Goal: Task Accomplishment & Management: Manage account settings

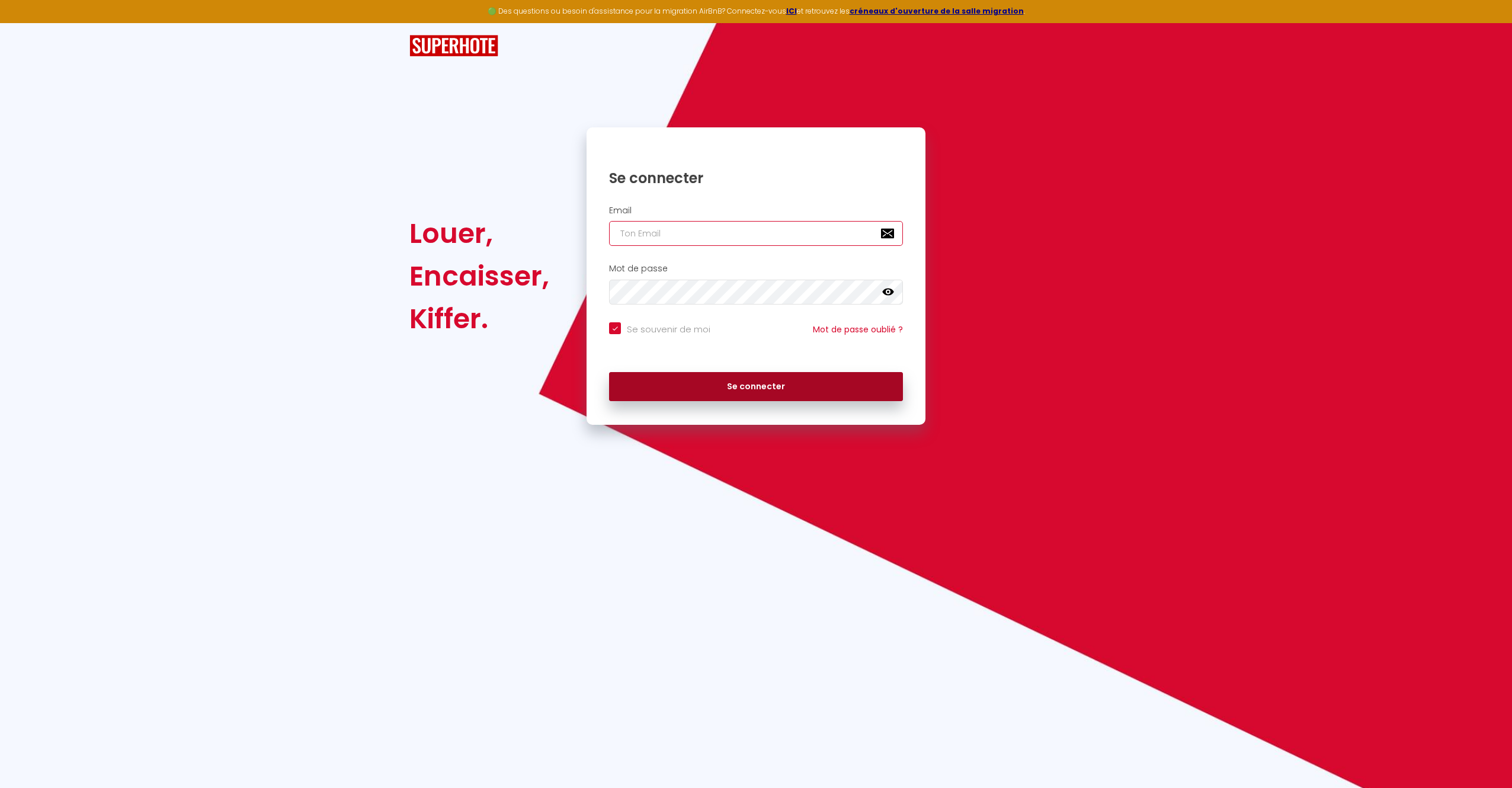
type input "[EMAIL_ADDRESS][DOMAIN_NAME]"
click at [680, 379] on button "Se connecter" at bounding box center [756, 387] width 294 height 30
checkbox input "true"
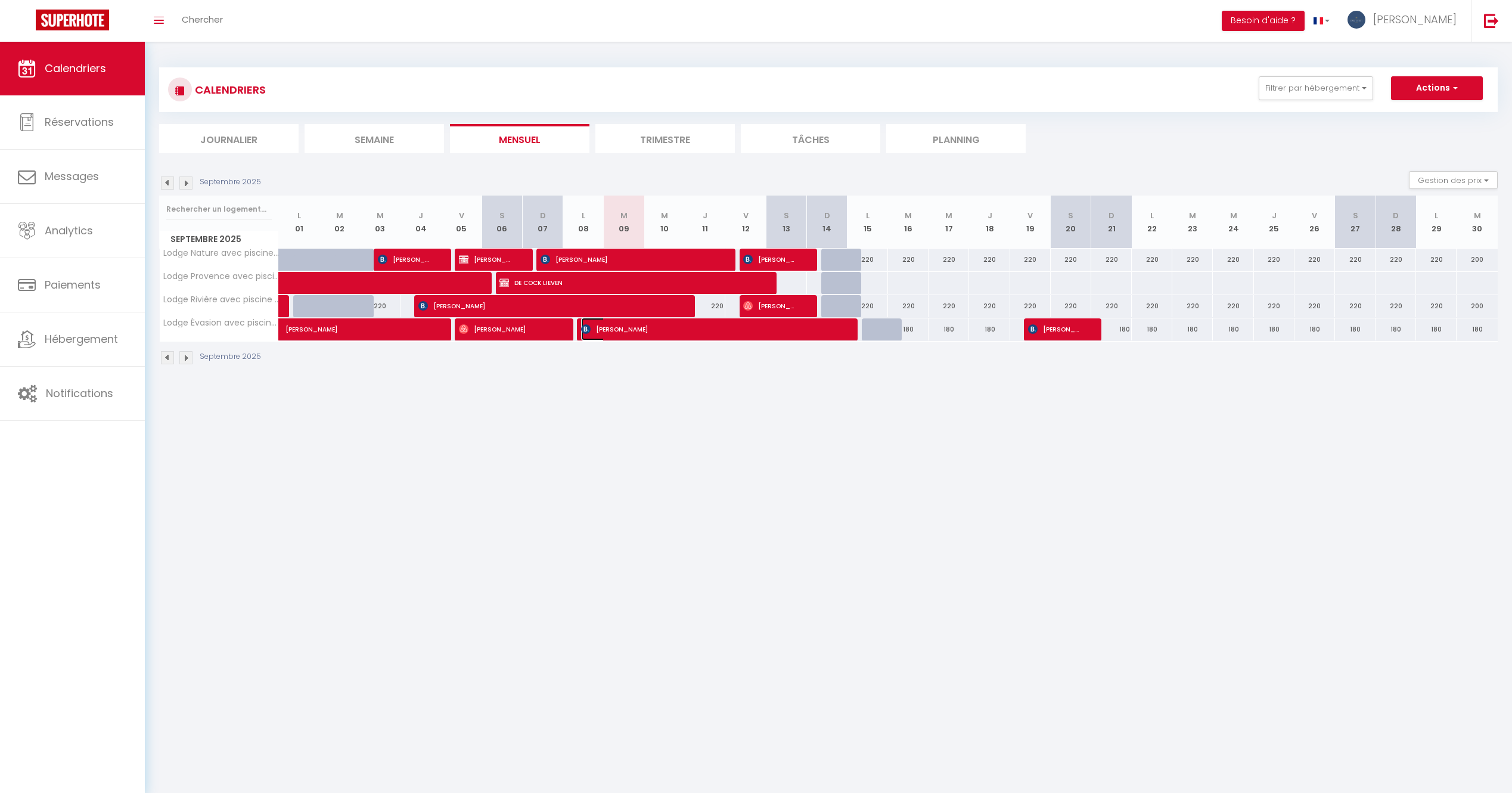
click at [663, 327] on span "[PERSON_NAME]" at bounding box center [709, 329] width 257 height 23
select select "OK"
select select "0"
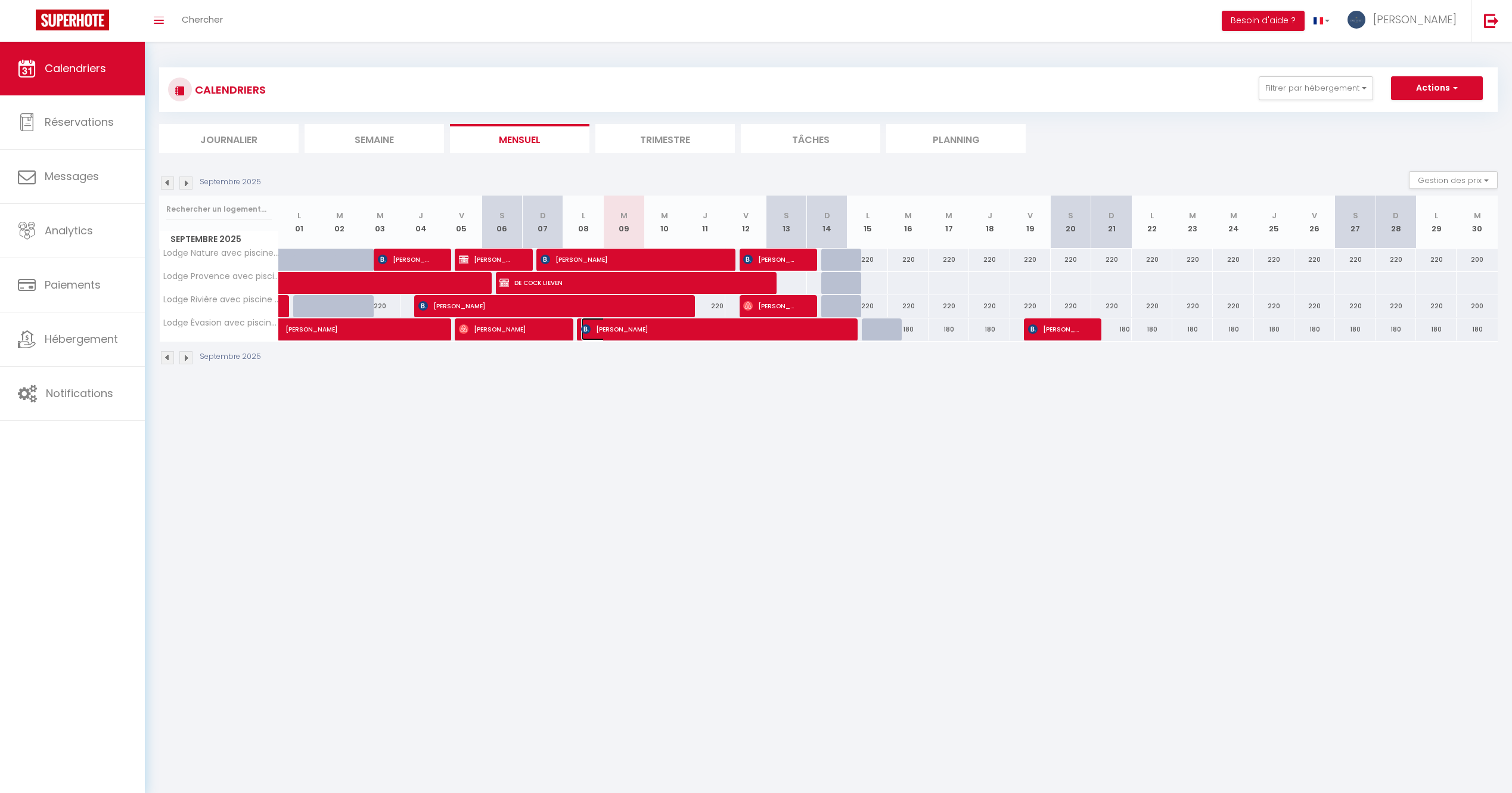
select select "1"
select select
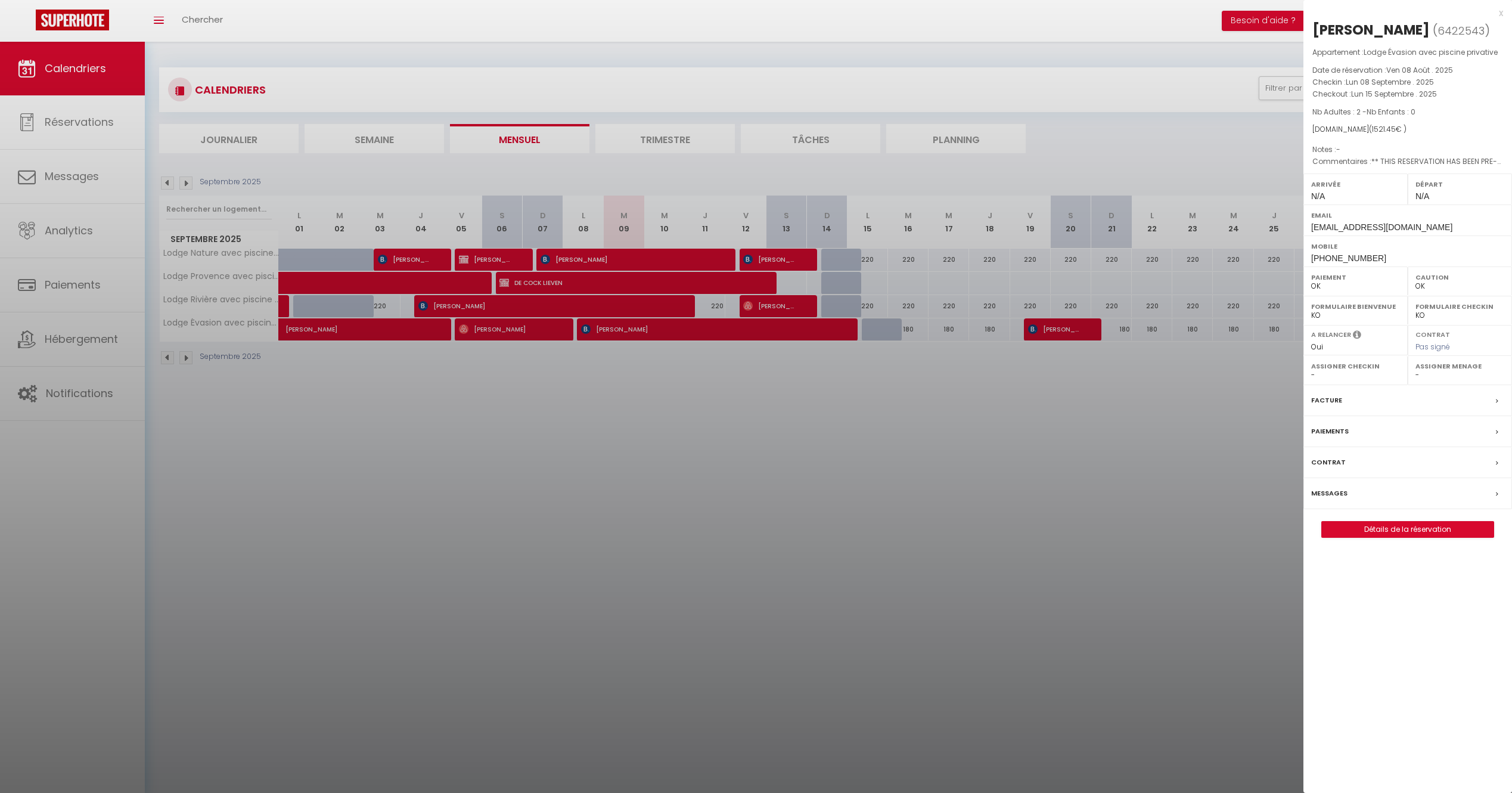
click at [1335, 496] on label "Messages" at bounding box center [1329, 493] width 37 height 12
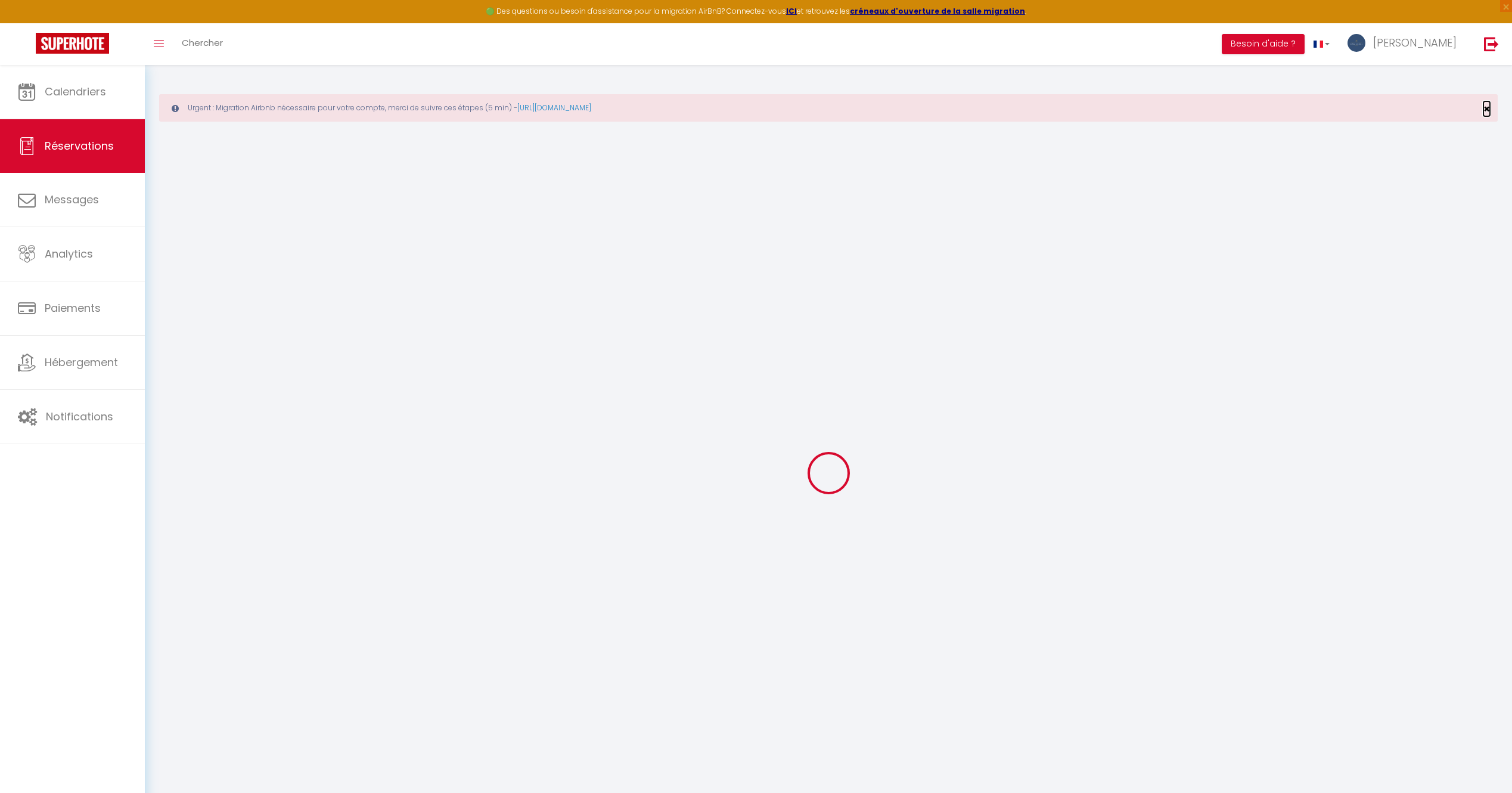
click at [1489, 108] on span "×" at bounding box center [1487, 109] width 7 height 15
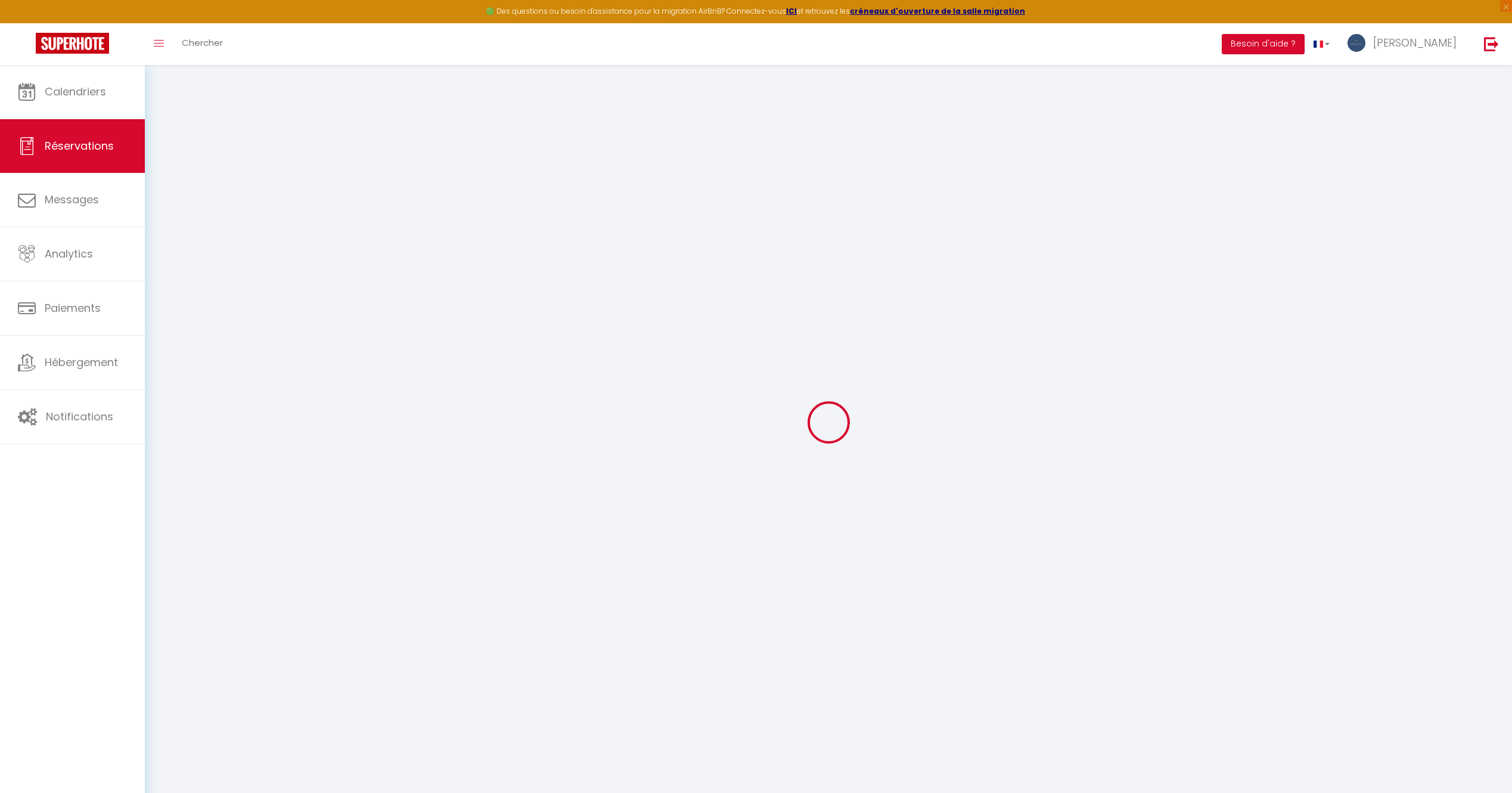
select select
checkbox input "false"
type textarea "** THIS RESERVATION HAS BEEN PRE-PAID ** You have a booker that would like free…"
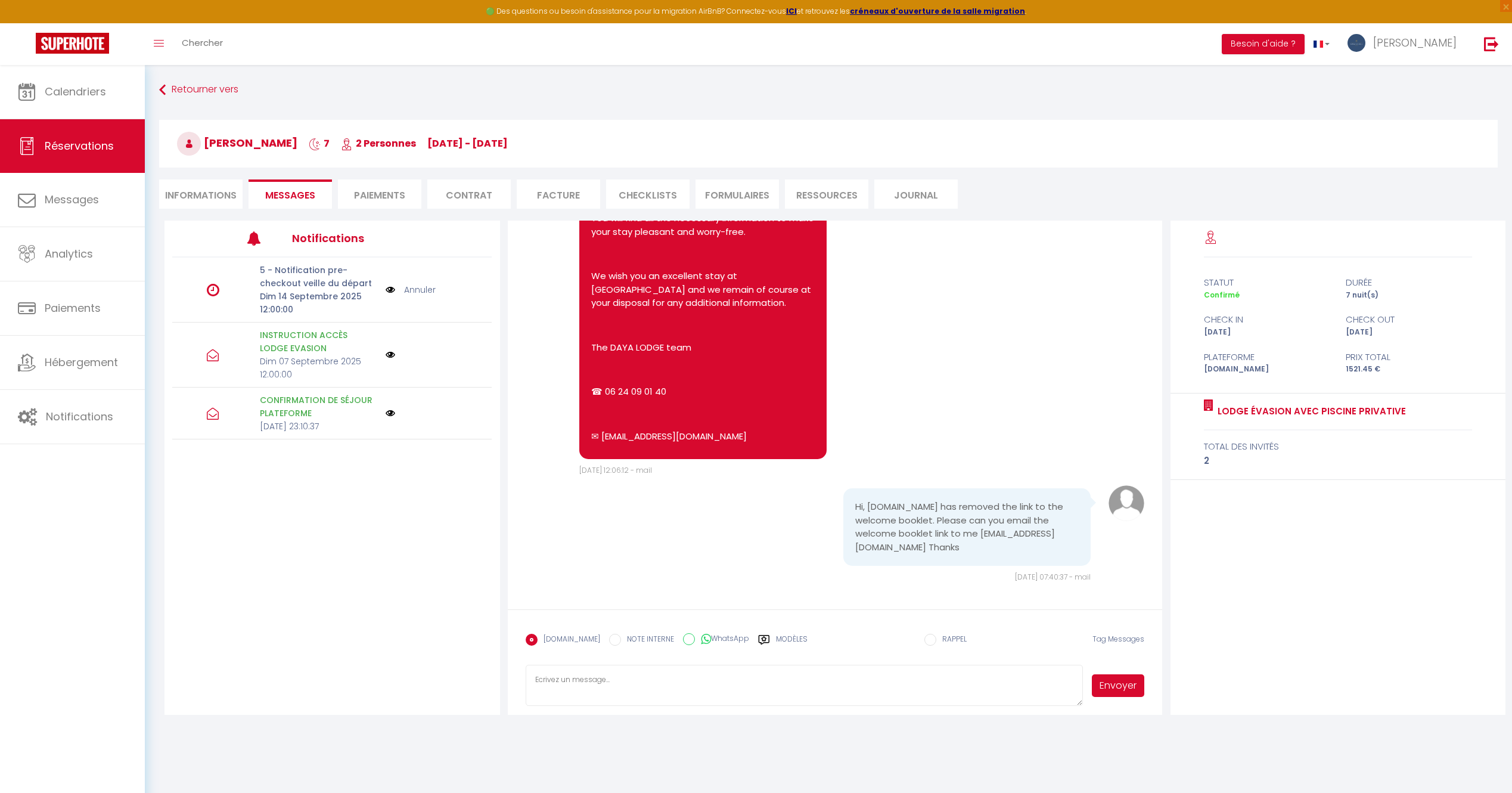
scroll to position [1195, 0]
drag, startPoint x: 972, startPoint y: 548, endPoint x: 850, endPoint y: 540, distance: 122.3
click at [855, 540] on pre "Hi, [DOMAIN_NAME] has removed the link to the welcome booklet. Please can you e…" at bounding box center [967, 526] width 224 height 54
copy pre "[EMAIL_ADDRESS][DOMAIN_NAME]"
click at [181, 201] on li "Informations" at bounding box center [201, 194] width 84 height 29
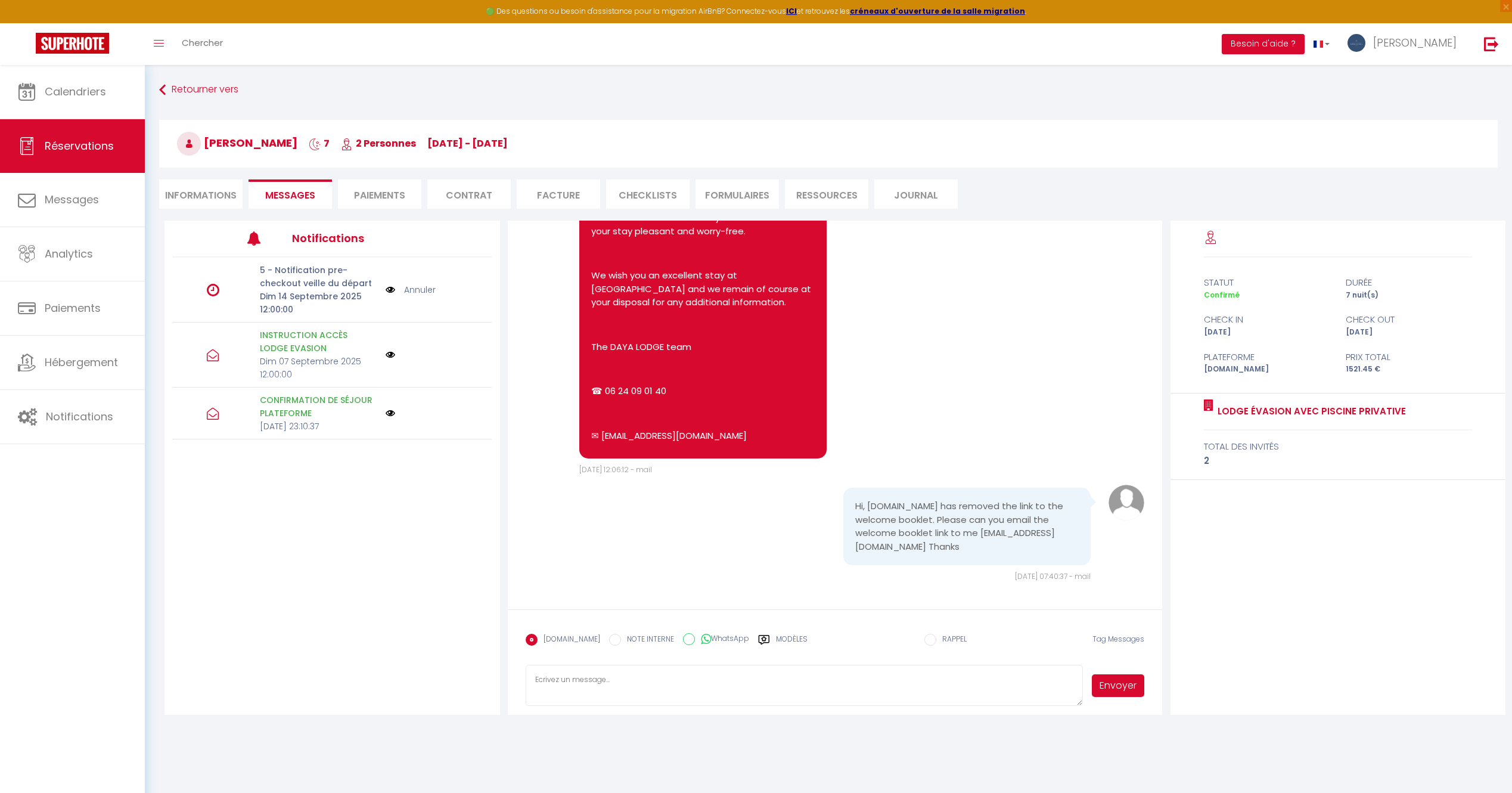
select select
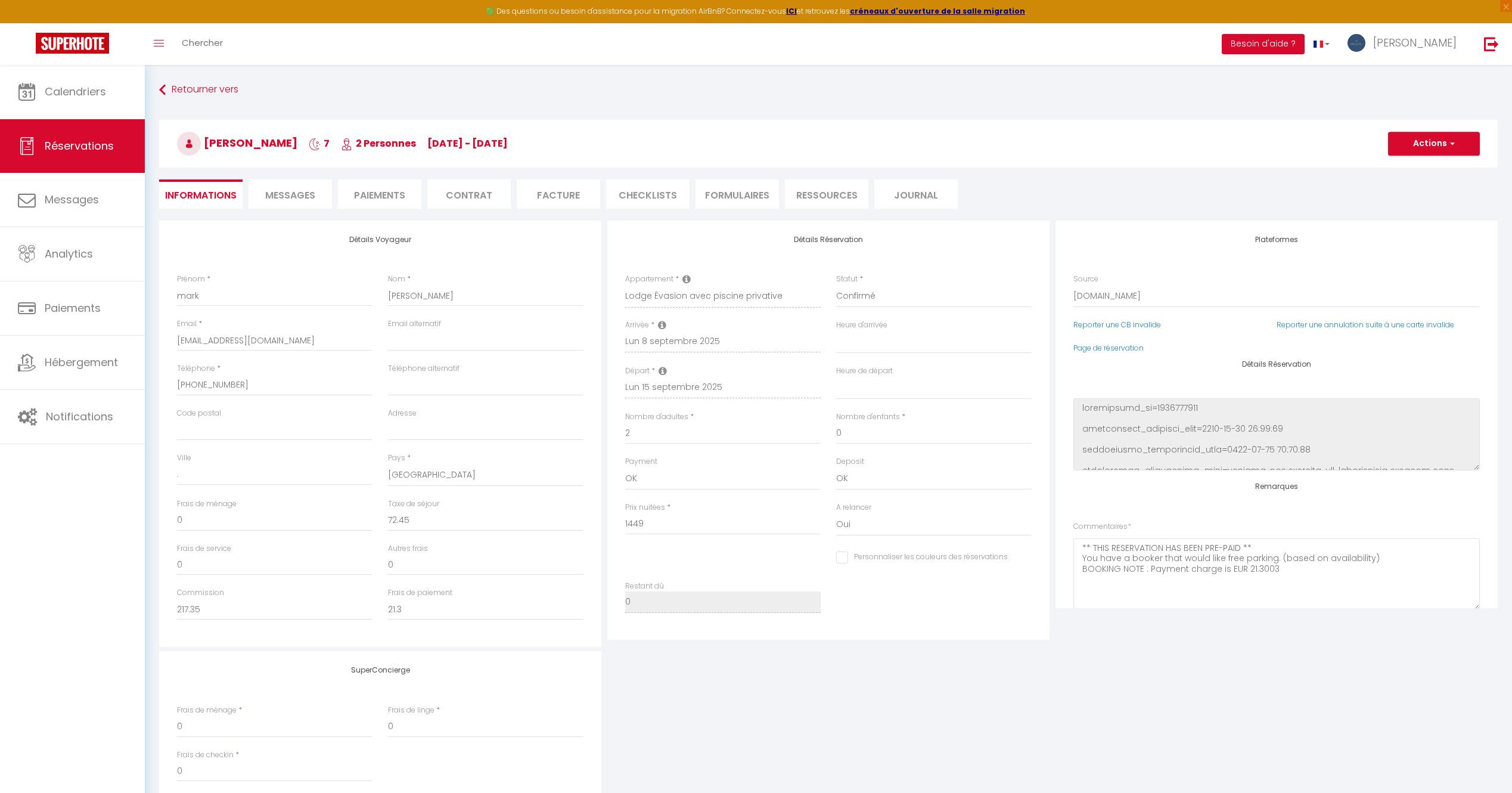
click at [278, 202] on li "Messages" at bounding box center [290, 194] width 84 height 29
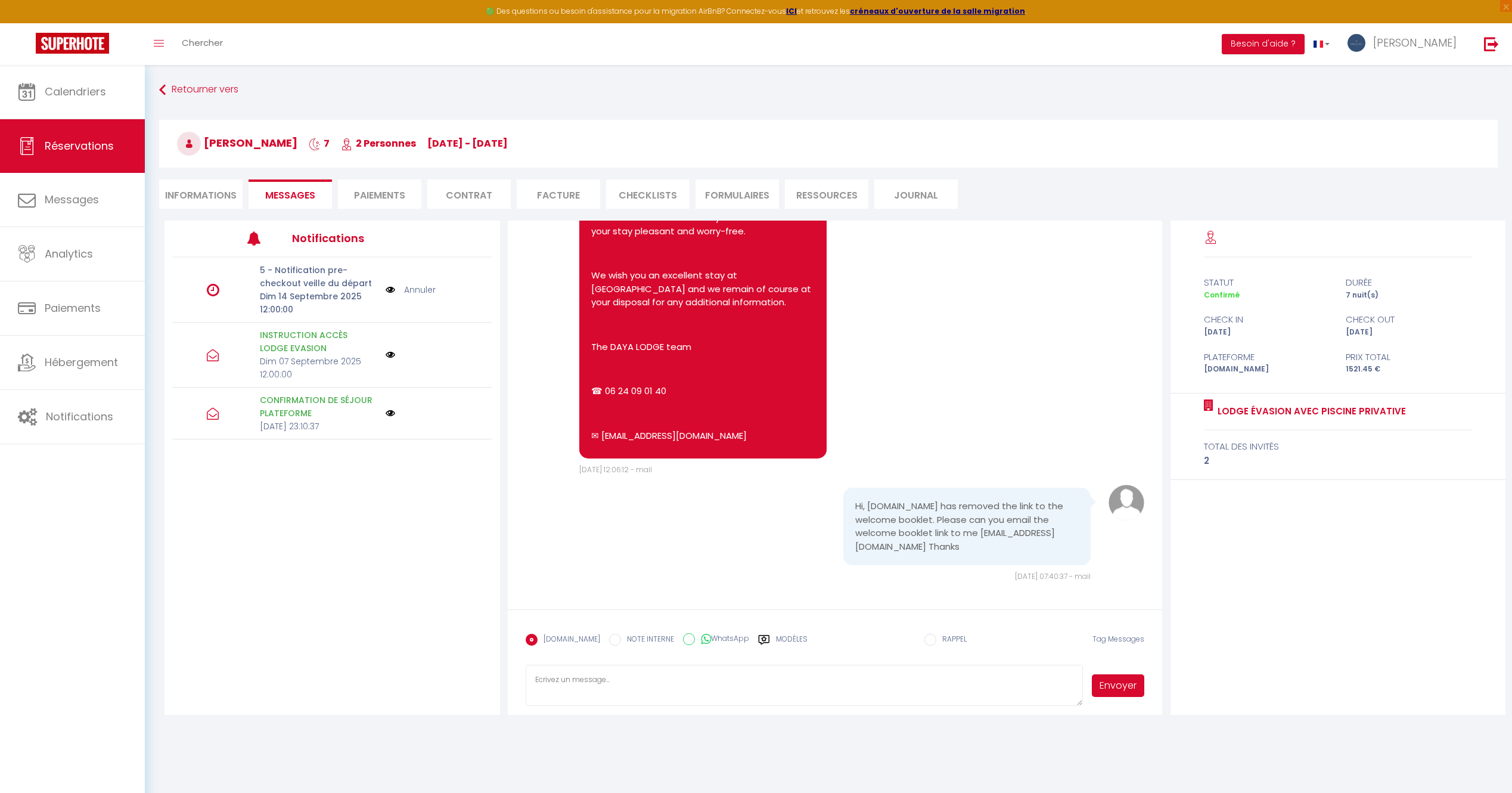
select select
drag, startPoint x: 974, startPoint y: 547, endPoint x: 850, endPoint y: 548, distance: 124.0
click at [855, 548] on pre "Hi, [DOMAIN_NAME] has removed the link to the welcome booklet. Please can you e…" at bounding box center [967, 526] width 224 height 54
copy pre "[EMAIL_ADDRESS][DOMAIN_NAME]"
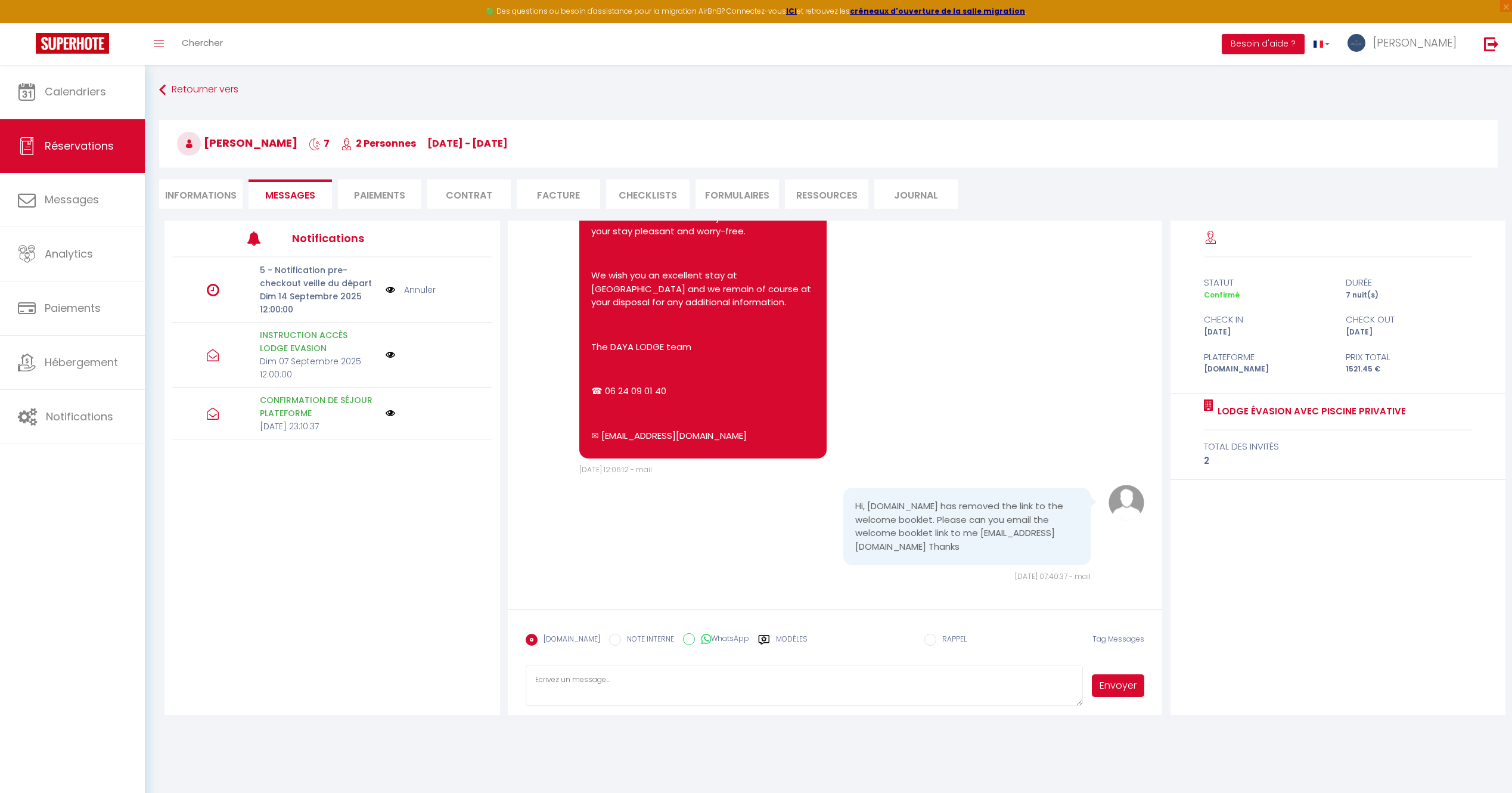
click at [200, 204] on li "Informations" at bounding box center [201, 194] width 84 height 29
select select
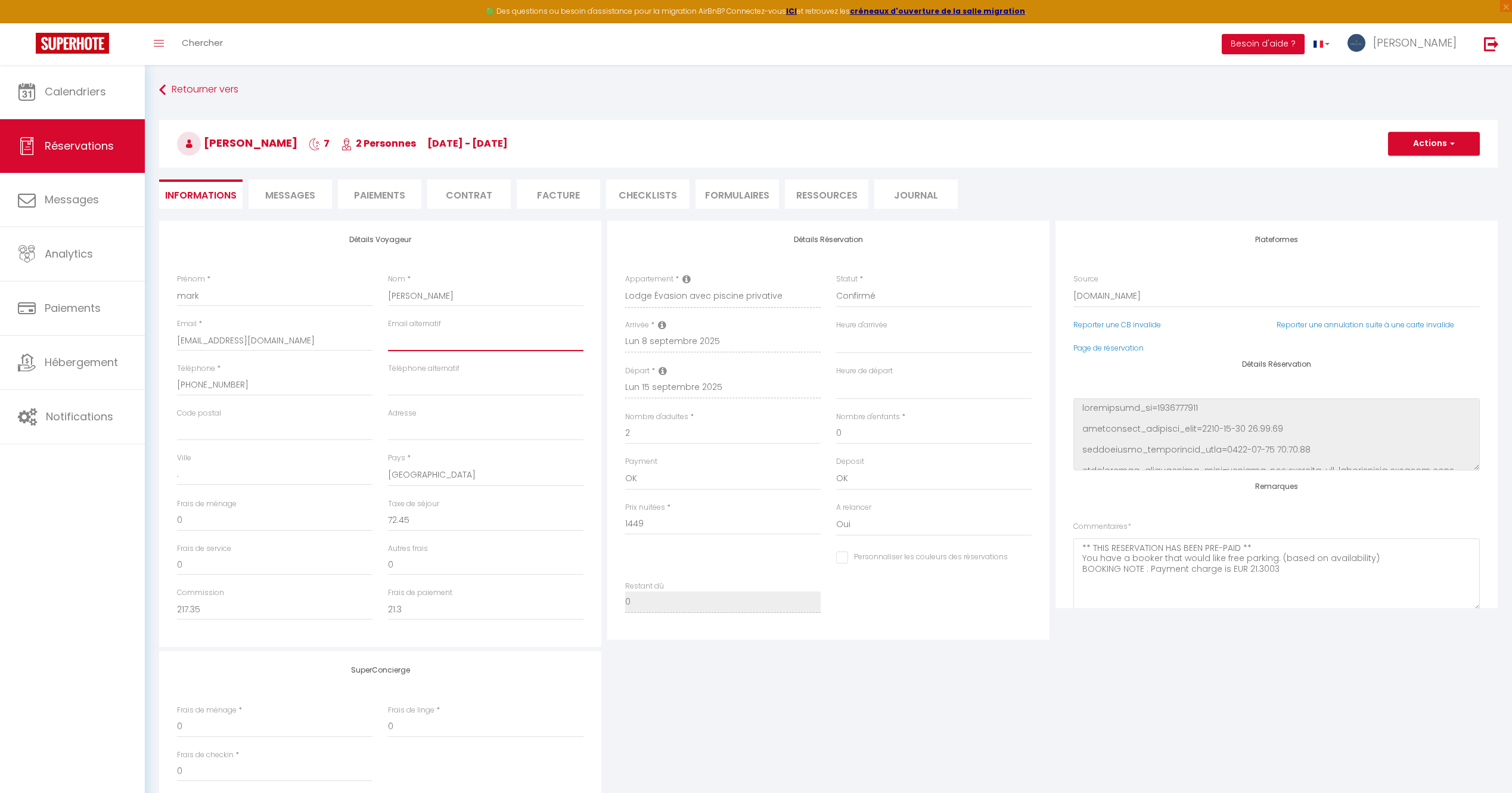
click at [407, 344] on input "email" at bounding box center [486, 340] width 196 height 22
paste input "[EMAIL_ADDRESS][DOMAIN_NAME]"
type input "[EMAIL_ADDRESS][DOMAIN_NAME]"
select select
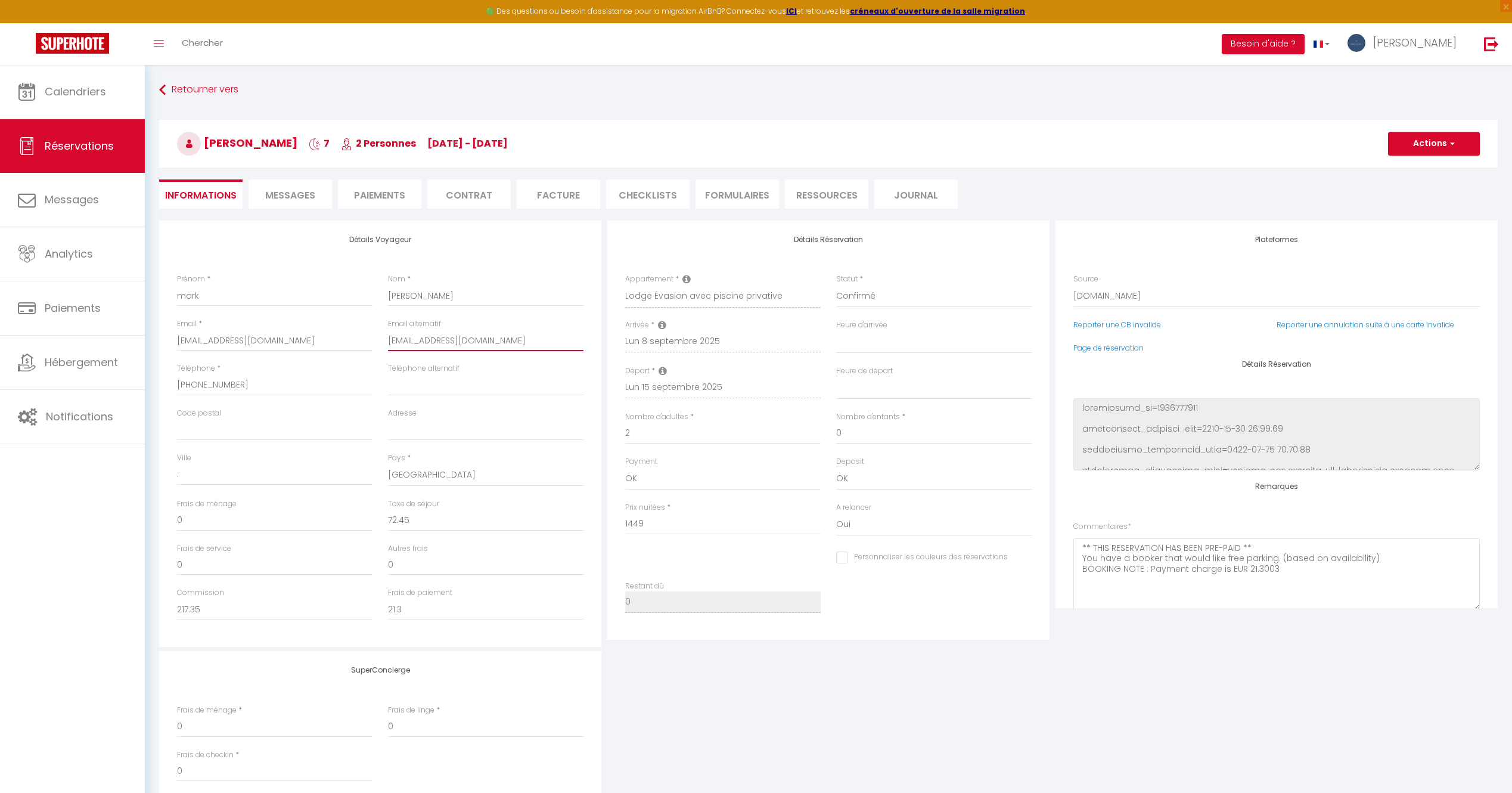
checkbox input "false"
drag, startPoint x: 497, startPoint y: 342, endPoint x: 389, endPoint y: 340, distance: 108.0
click at [389, 340] on input "[EMAIL_ADDRESS][DOMAIN_NAME]" at bounding box center [486, 340] width 196 height 22
type input "[EMAIL_ADDRESS][DOMAIN_NAME]"
drag, startPoint x: 343, startPoint y: 343, endPoint x: 173, endPoint y: 340, distance: 170.0
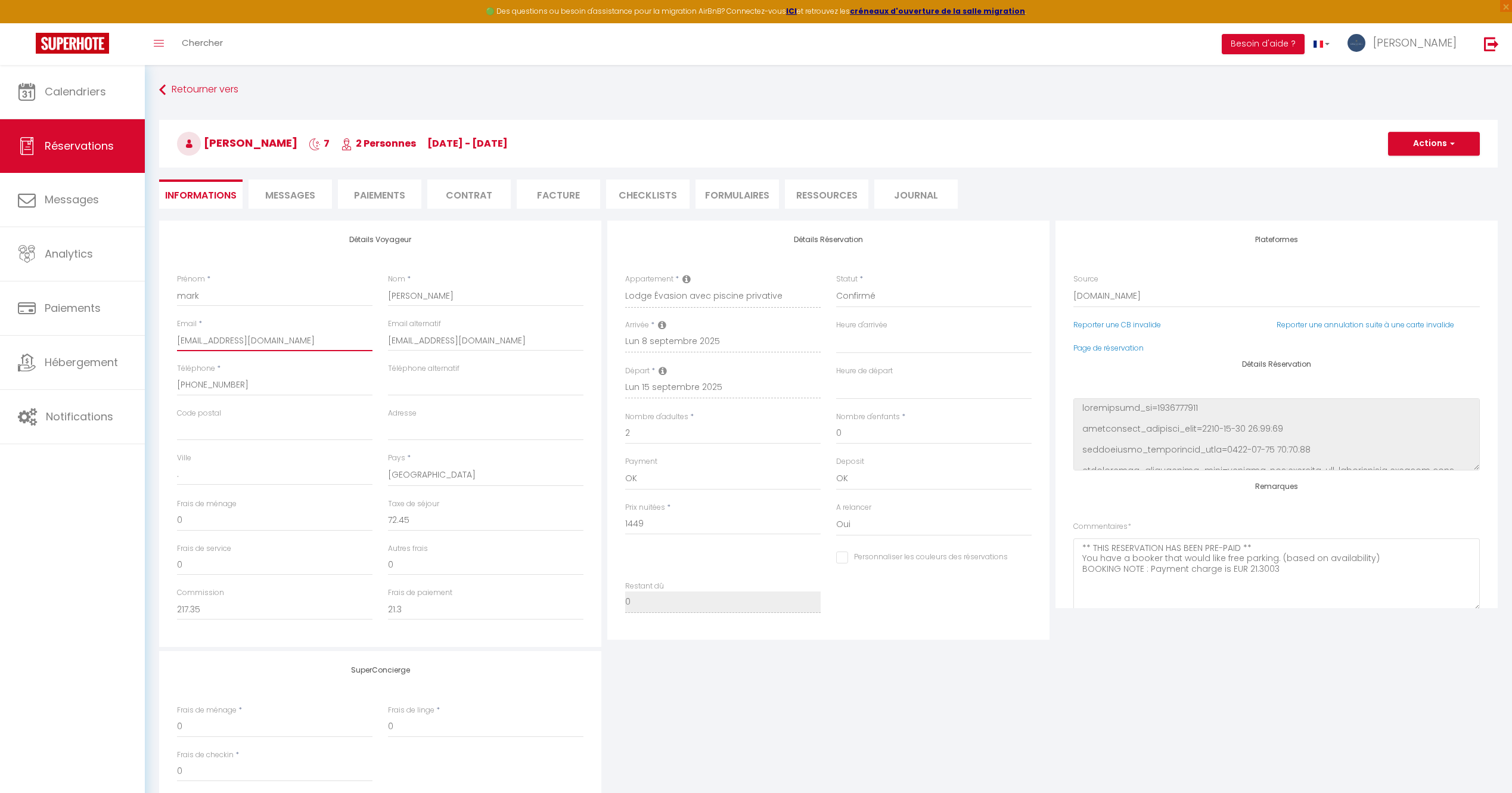
click at [173, 340] on div "Email * [EMAIL_ADDRESS][DOMAIN_NAME]" at bounding box center [275, 340] width 211 height 45
paste input "[EMAIL_ADDRESS][DOMAIN_NAME]"
type input "[EMAIL_ADDRESS][DOMAIN_NAME]"
select select
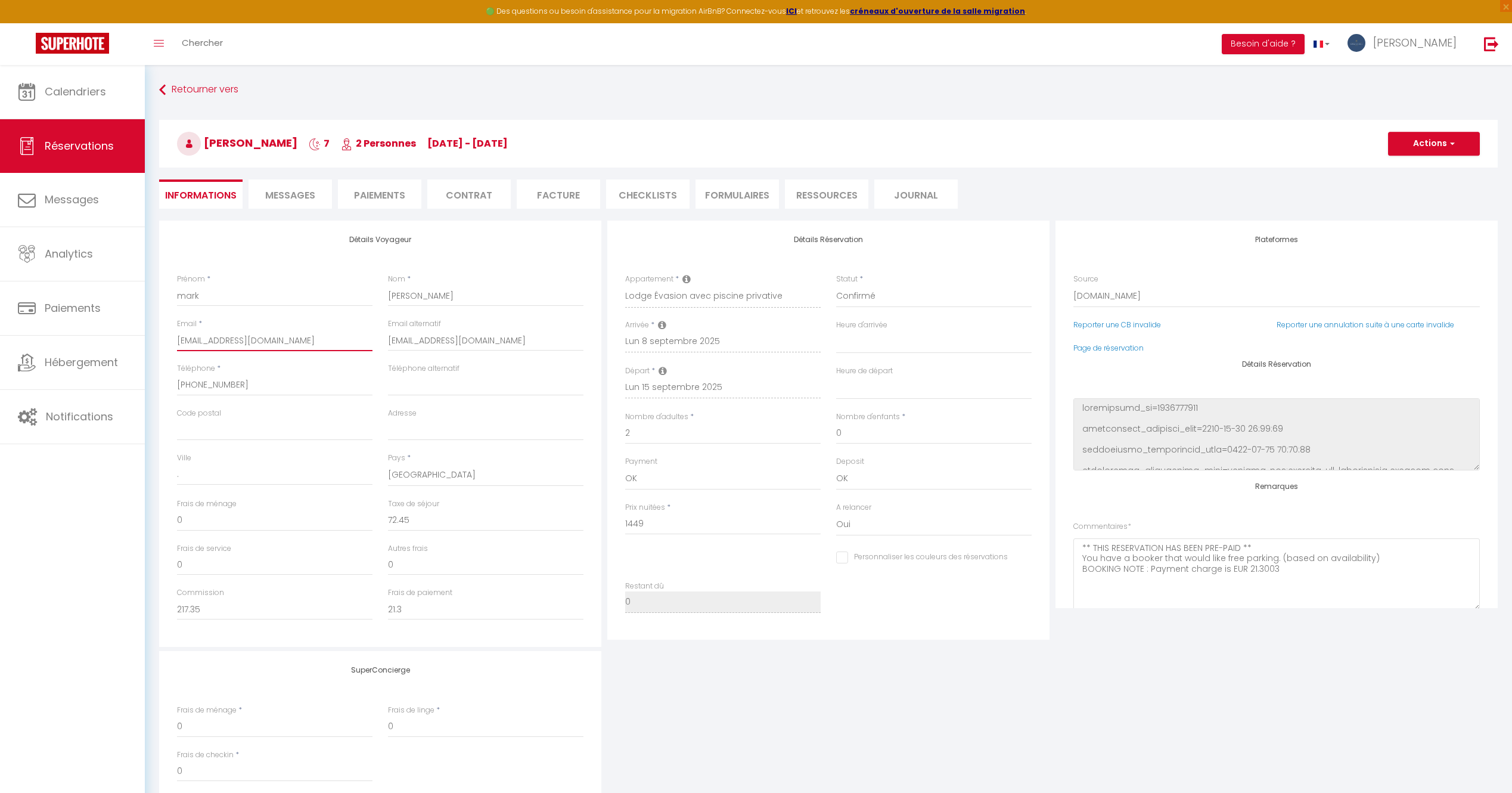
checkbox input "false"
type input "[EMAIL_ADDRESS][DOMAIN_NAME]"
click at [1440, 146] on button "Actions" at bounding box center [1434, 144] width 92 height 24
click at [1412, 171] on link "Enregistrer" at bounding box center [1422, 170] width 94 height 15
select select "not_cancelled"
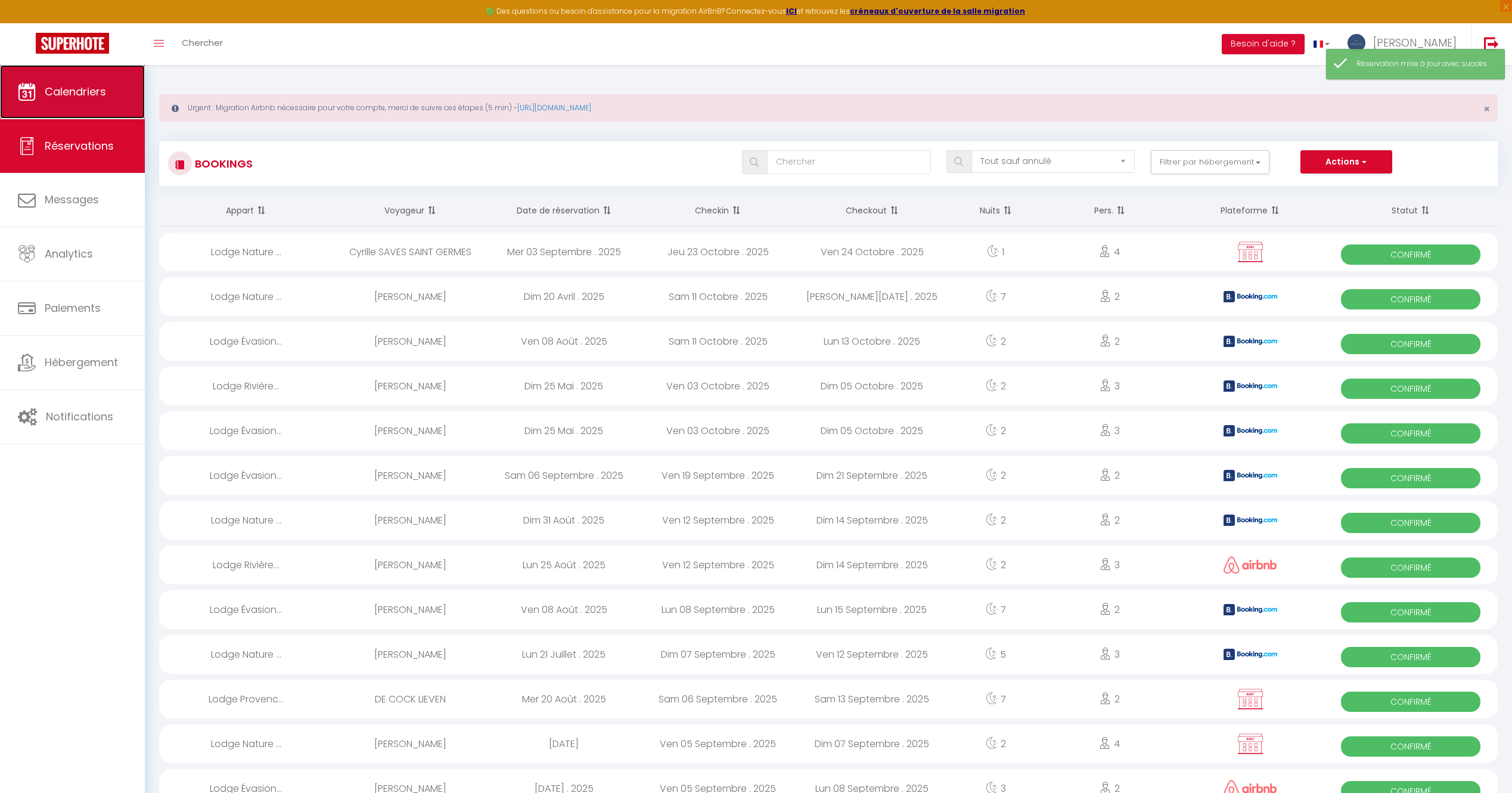
click at [55, 103] on link "Calendriers" at bounding box center [72, 92] width 145 height 54
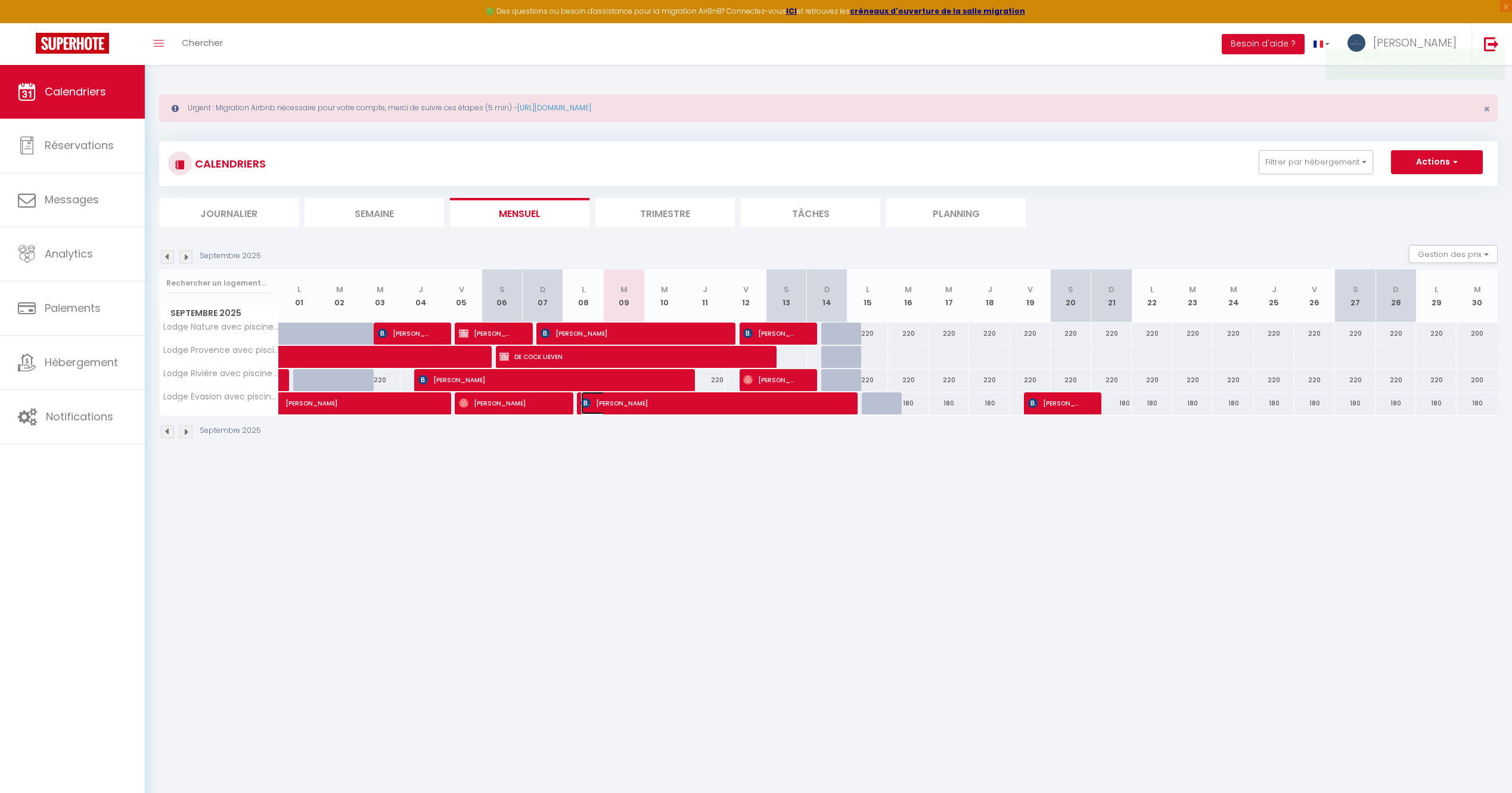
click at [632, 406] on span "[PERSON_NAME]" at bounding box center [709, 403] width 257 height 23
select select "OK"
select select "0"
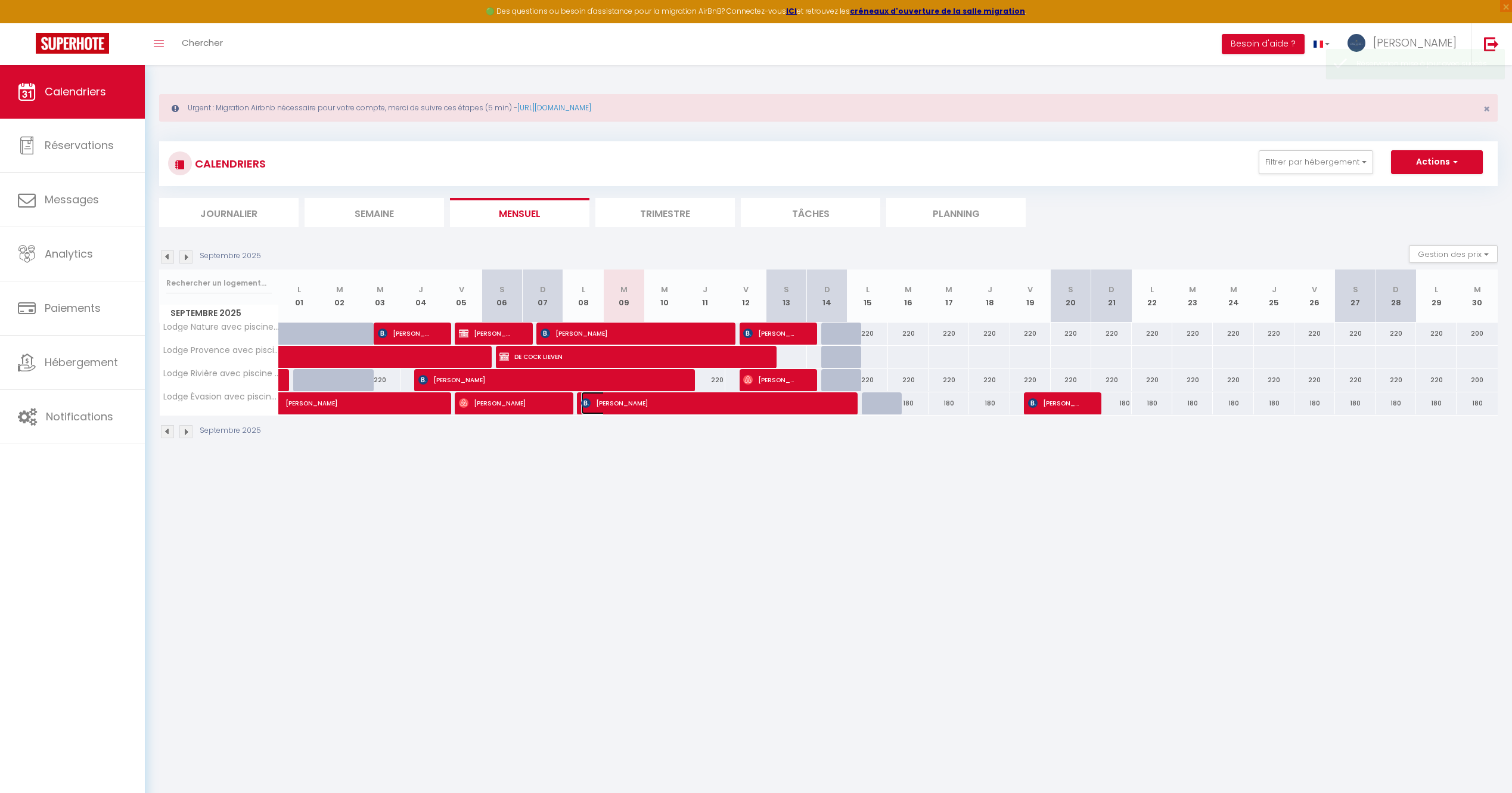
select select "1"
select select
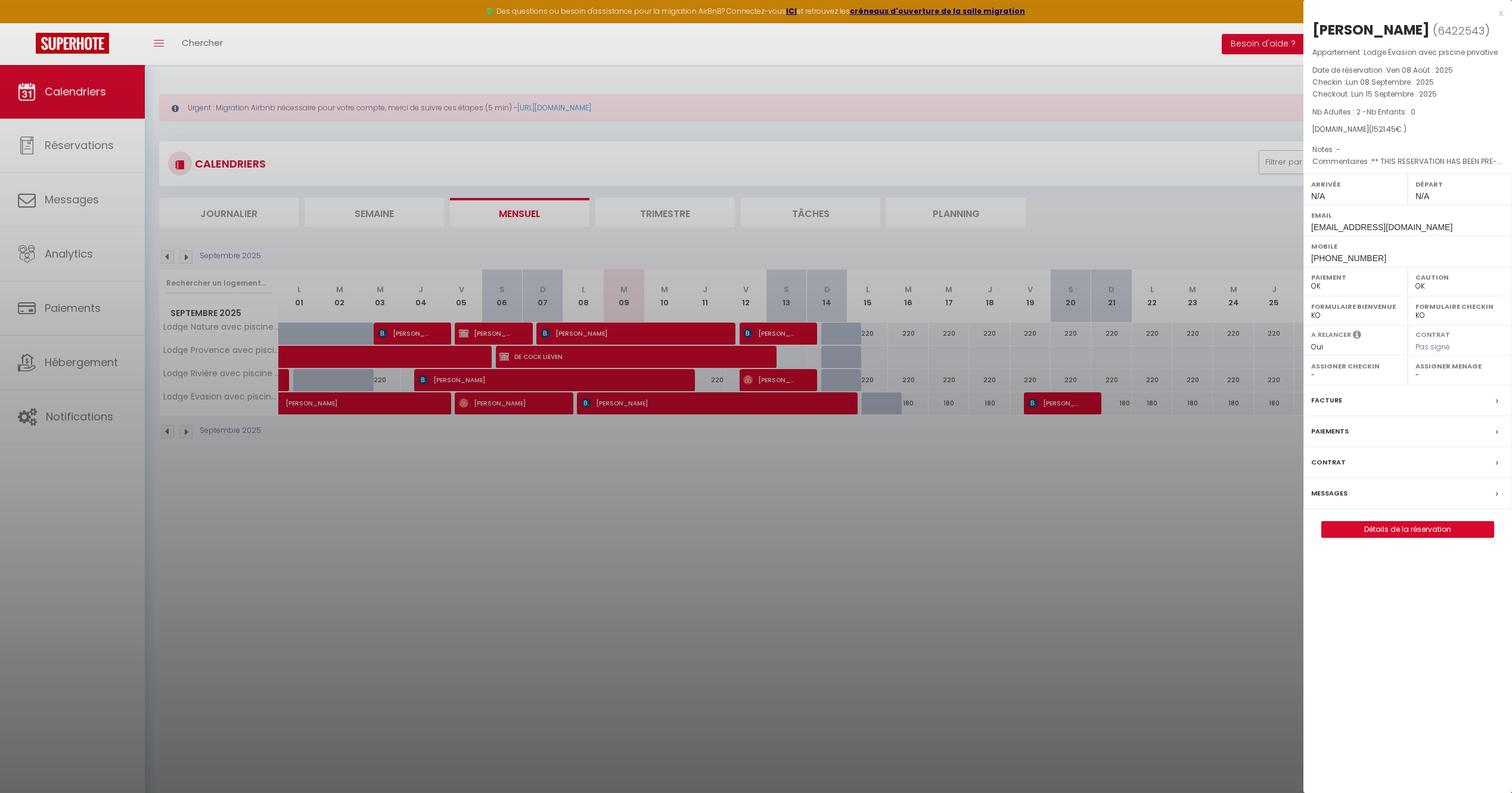
click at [1347, 488] on div "Messages" at bounding box center [1407, 493] width 209 height 31
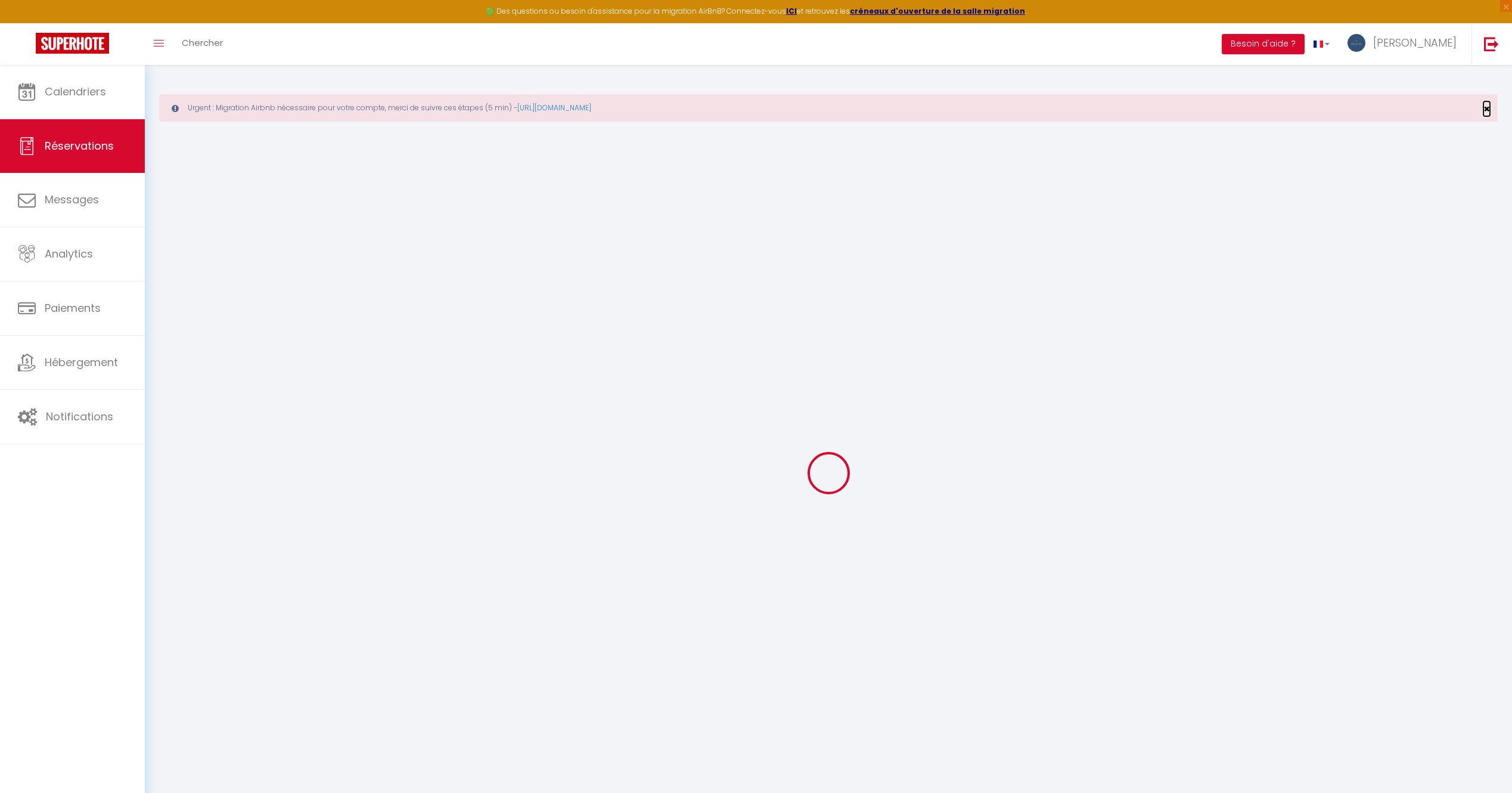
click at [1486, 112] on span "×" at bounding box center [1487, 109] width 7 height 15
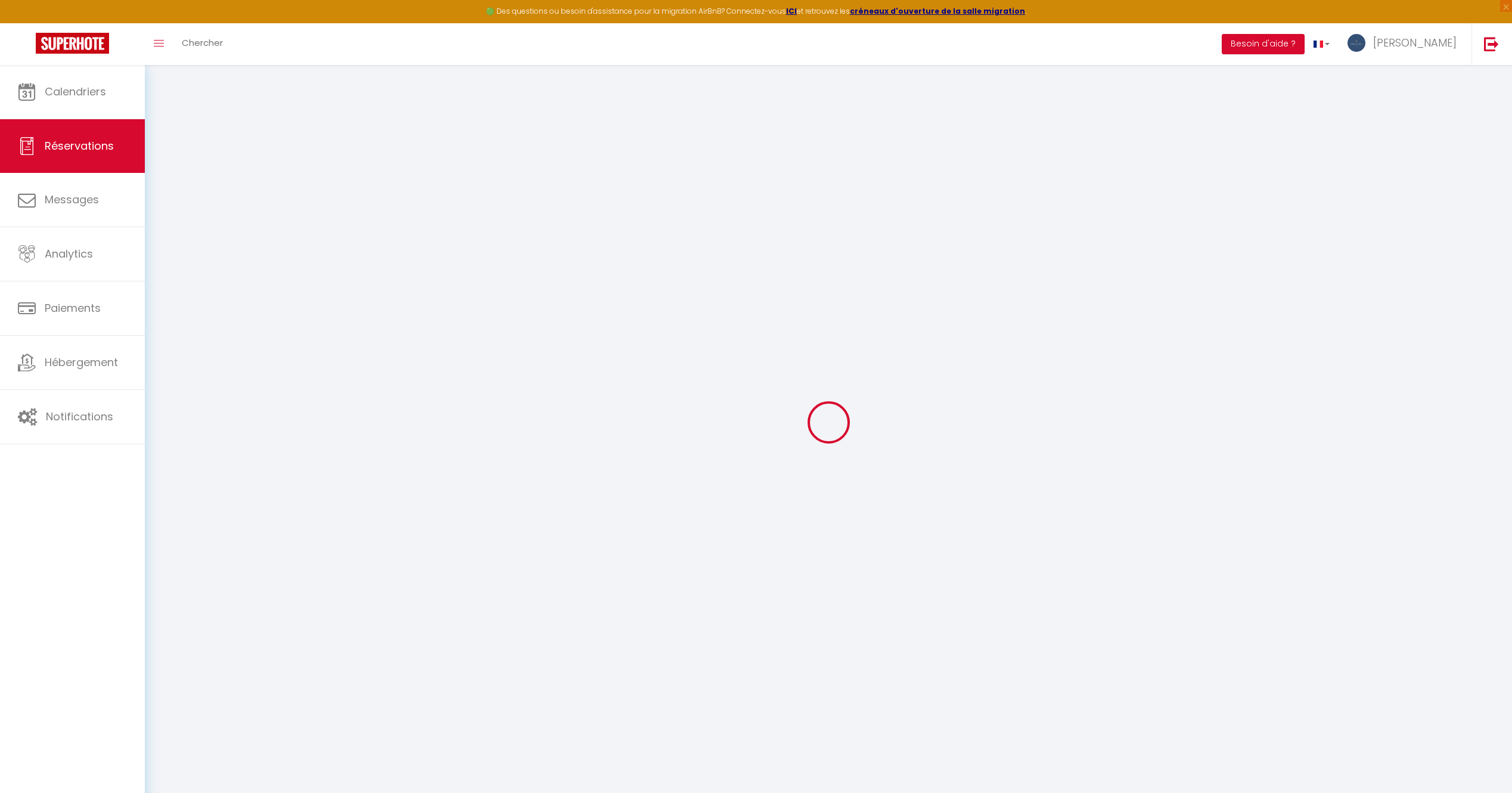
select select
checkbox input "false"
type textarea "** THIS RESERVATION HAS BEEN PRE-PAID ** You have a booker that would like free…"
select select
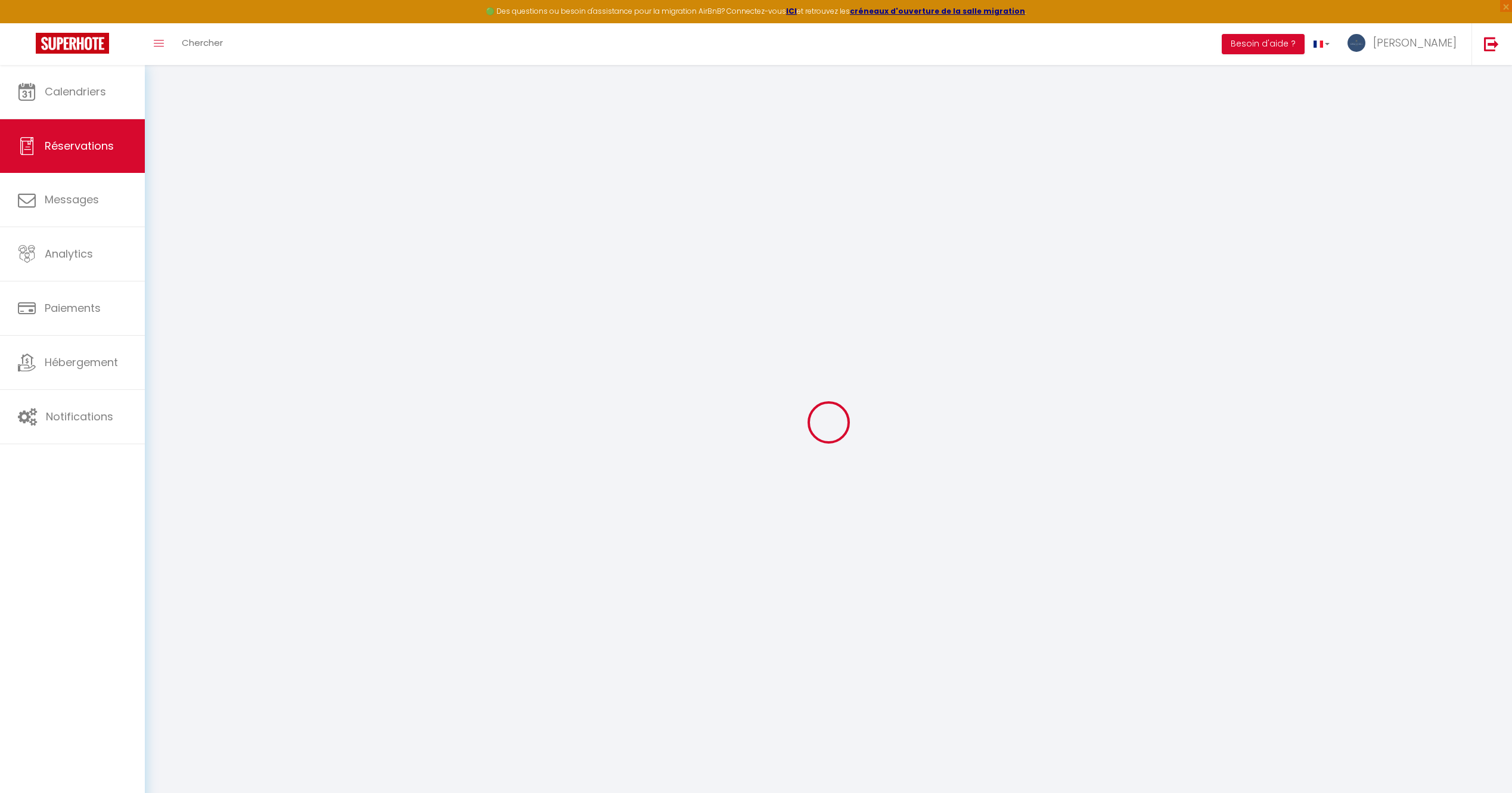
select select
checkbox input "false"
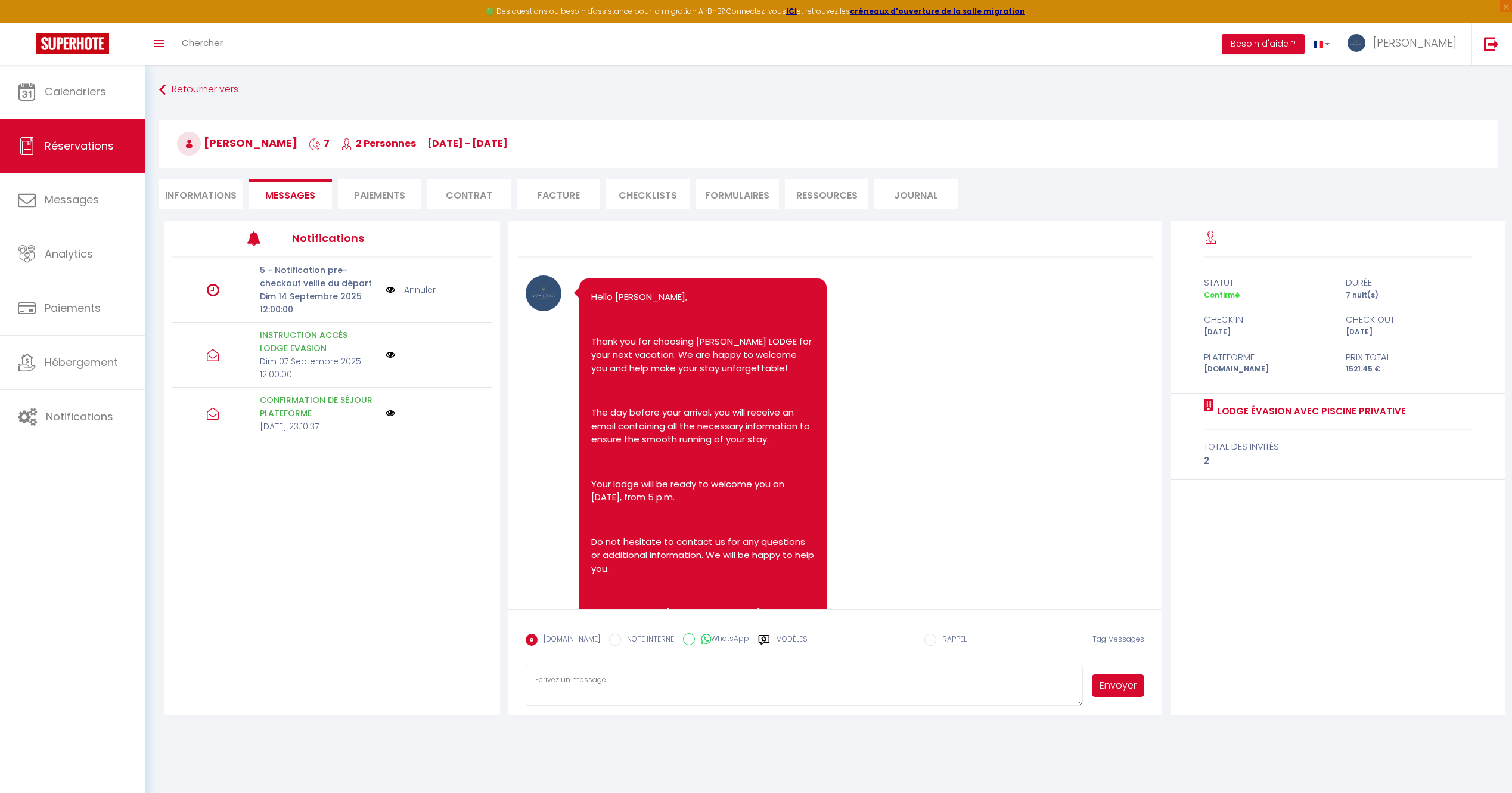
scroll to position [1195, 0]
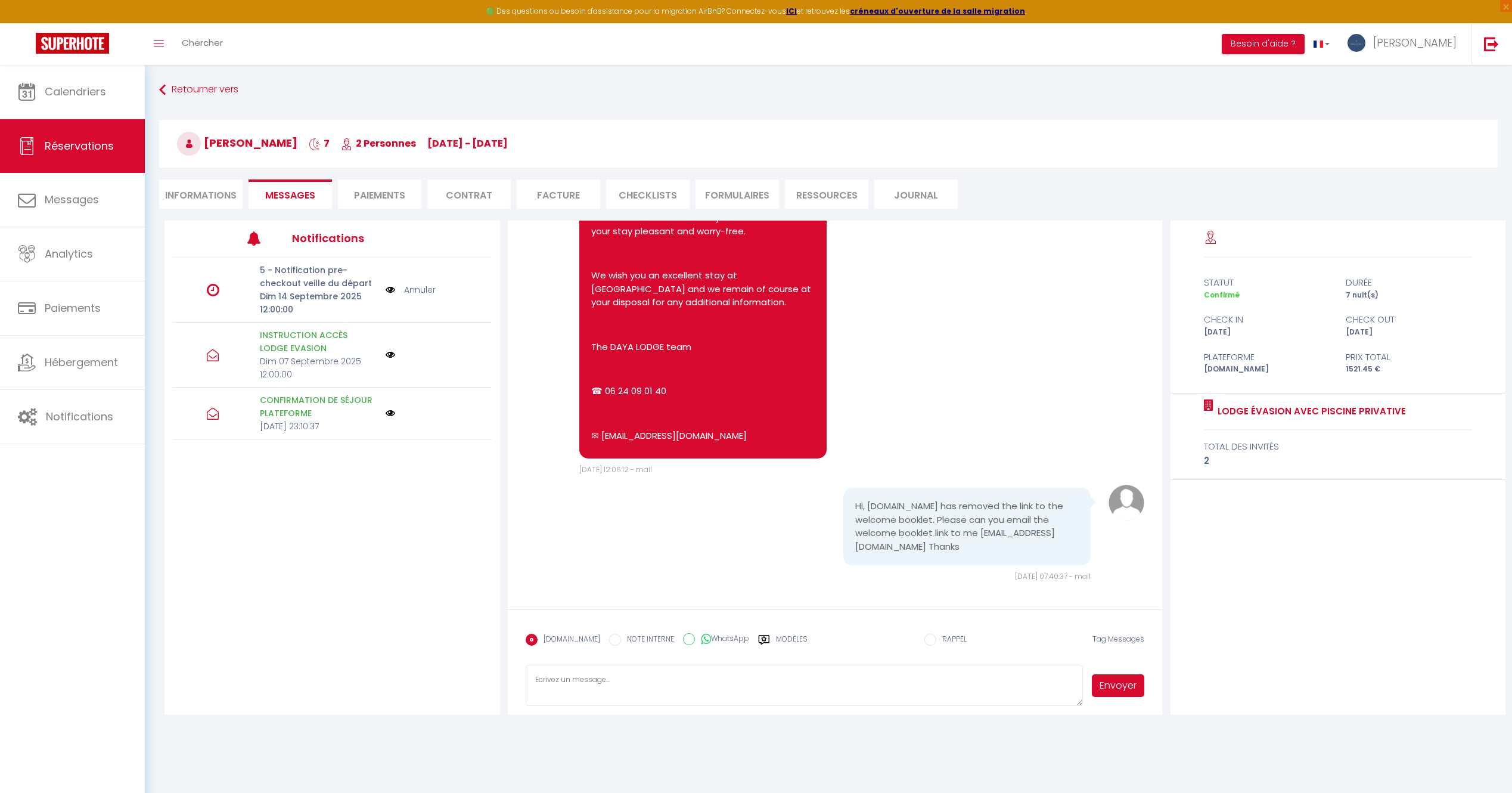
click at [636, 316] on pre "Hello [PERSON_NAME], We are pleased to inform you that your Lodge Evasion will …" at bounding box center [703, 66] width 224 height 760
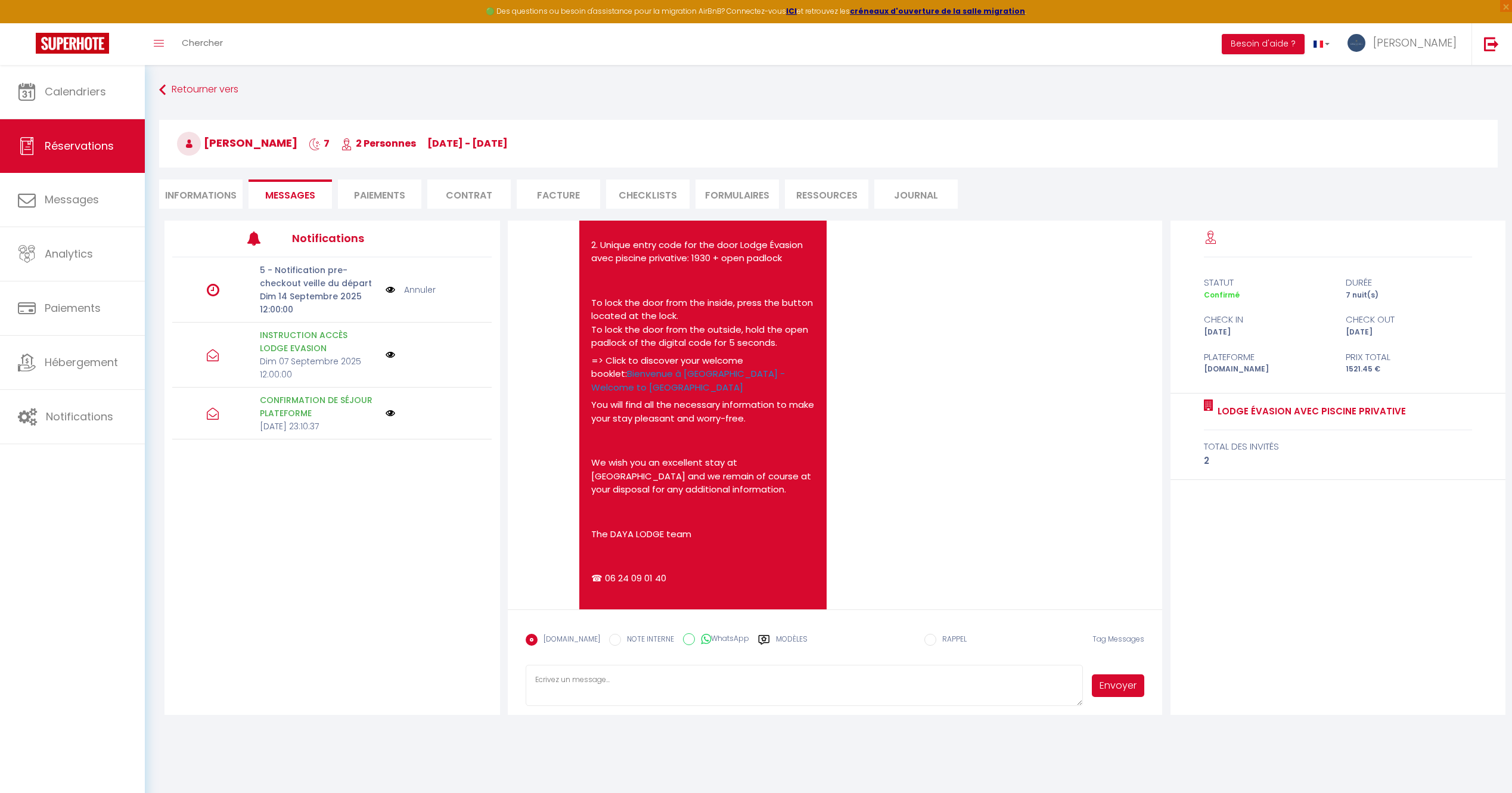
scroll to position [956, 0]
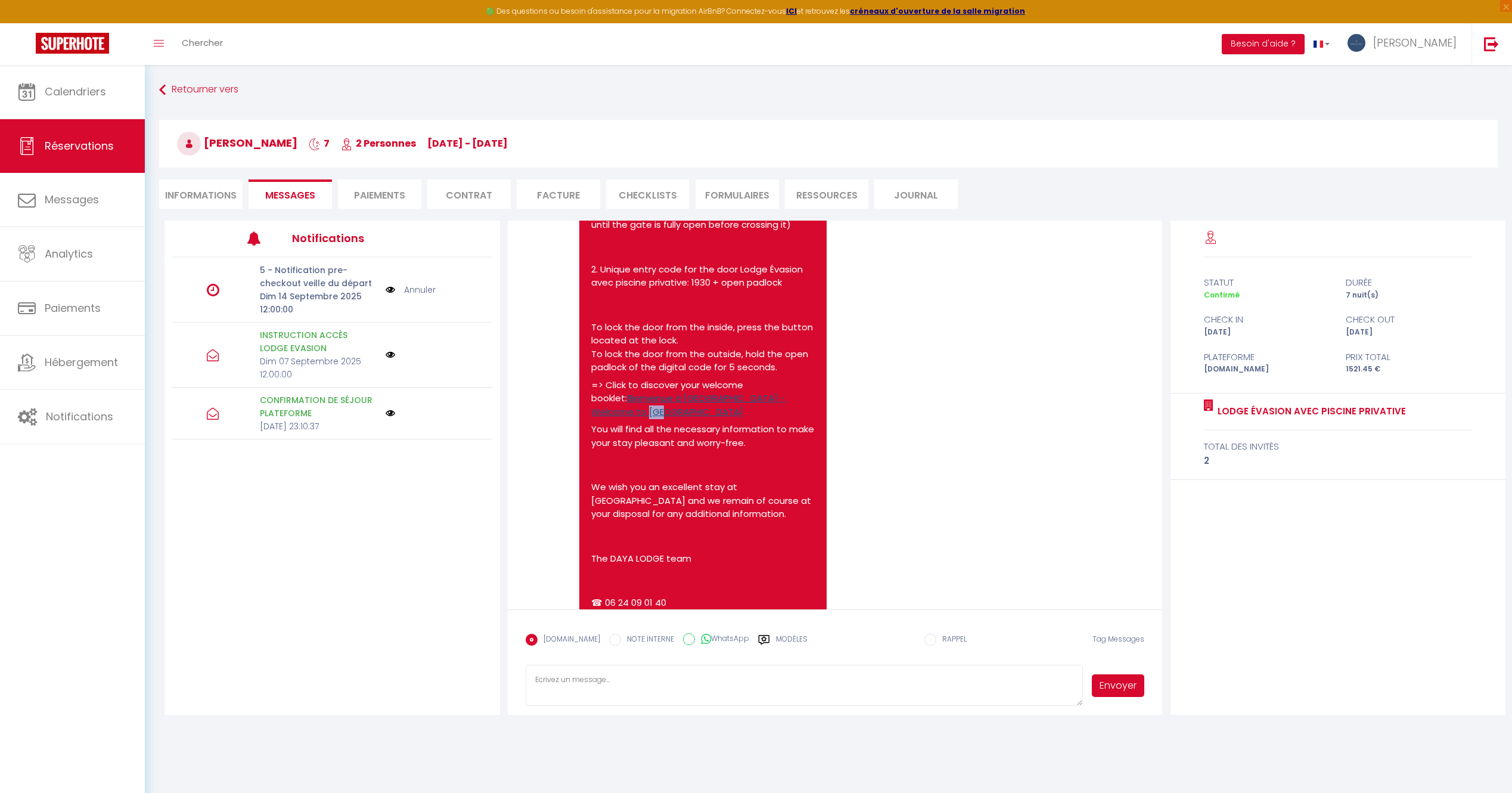
drag, startPoint x: 656, startPoint y: 440, endPoint x: 629, endPoint y: 438, distance: 27.1
click at [629, 419] on p "=> Click to discover your welcome booklet: Bienvenue à [PERSON_NAME] - Welcome …" at bounding box center [703, 399] width 224 height 40
drag, startPoint x: 629, startPoint y: 438, endPoint x: 620, endPoint y: 440, distance: 9.2
click at [620, 418] on link "Bienvenue à [GEOGRAPHIC_DATA] - Welcome to [GEOGRAPHIC_DATA]" at bounding box center [689, 405] width 196 height 26
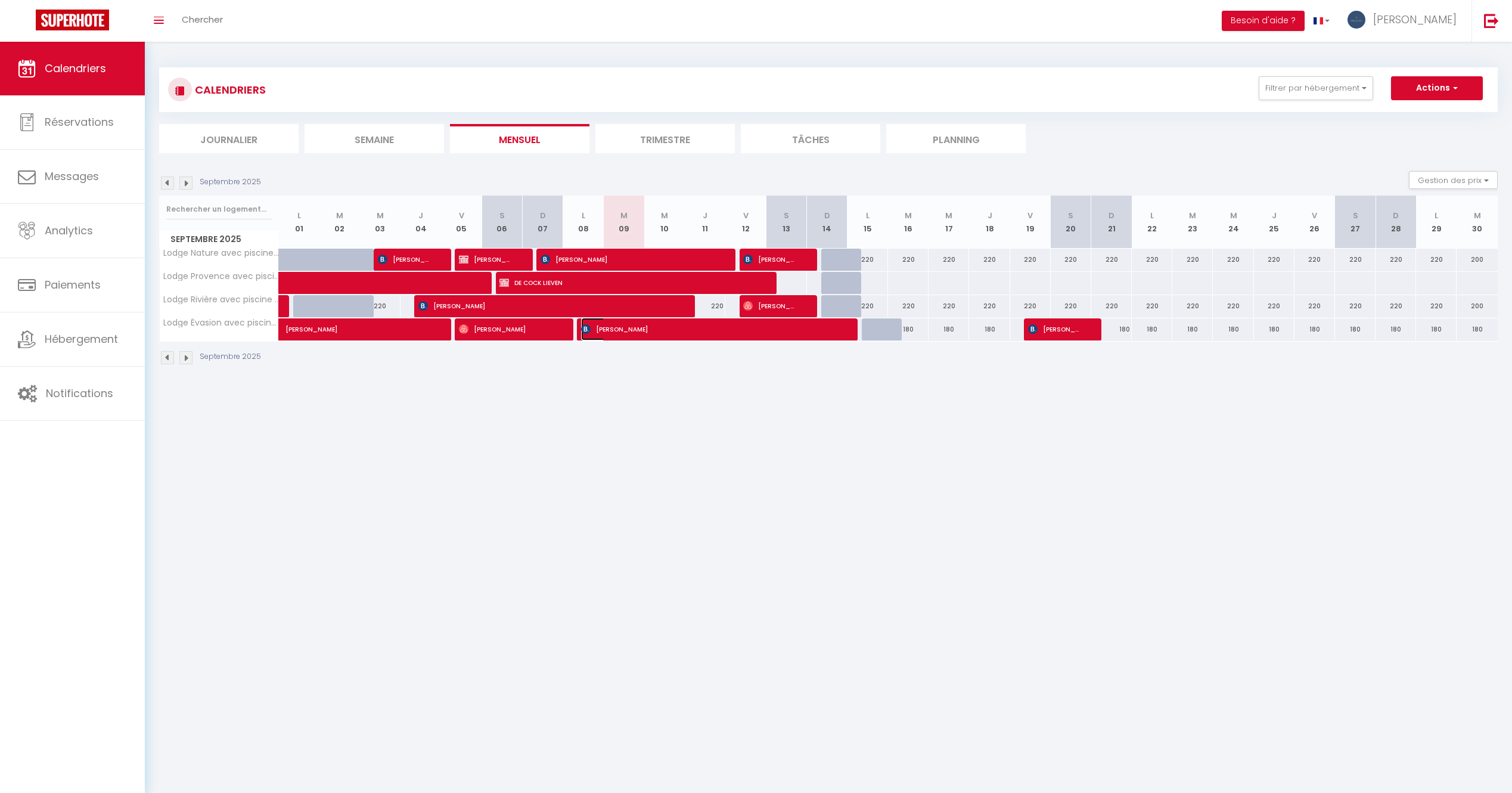
click at [670, 332] on span "[PERSON_NAME]" at bounding box center [709, 329] width 257 height 23
select select "OK"
select select "0"
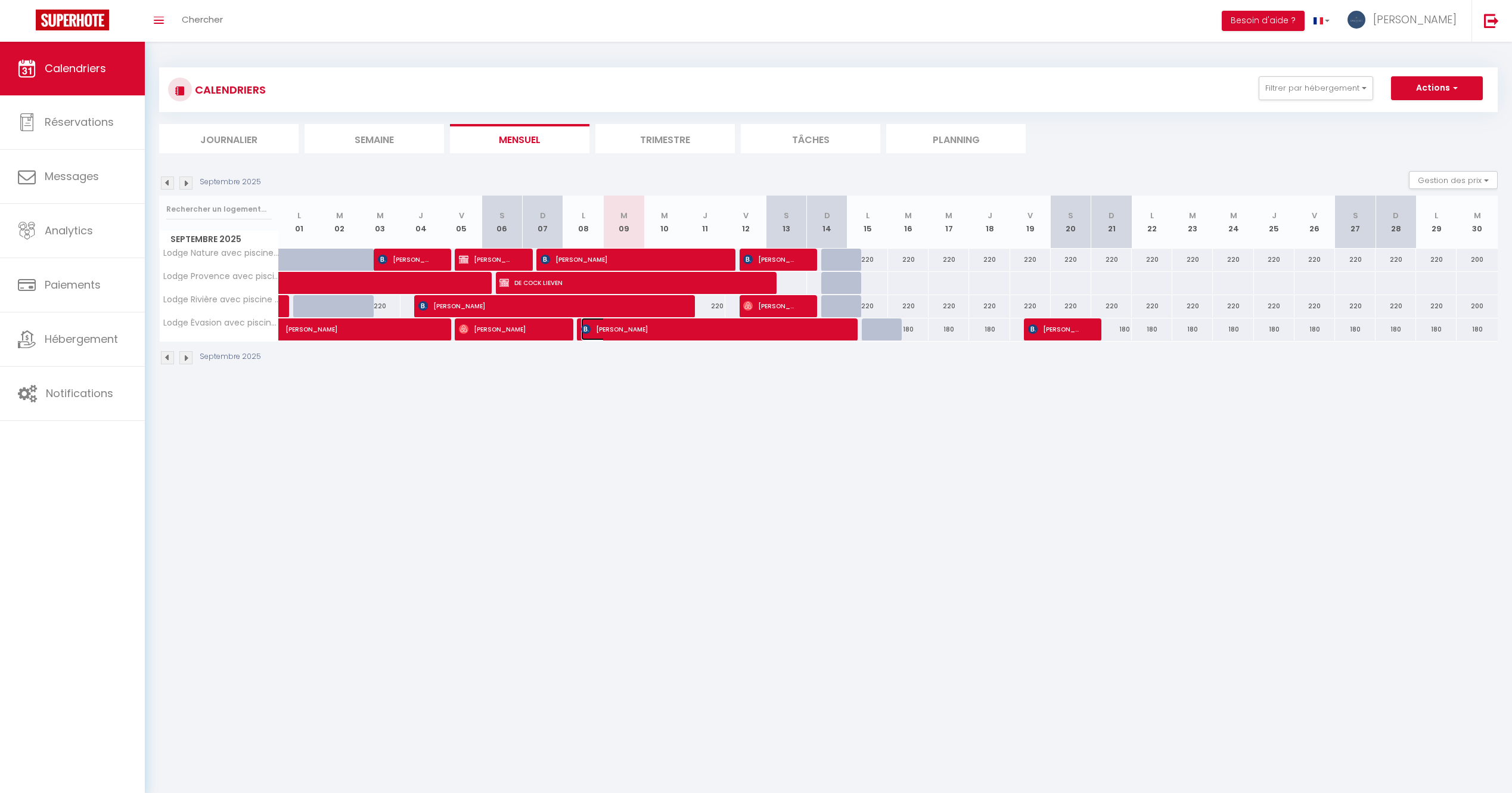
select select "1"
select select
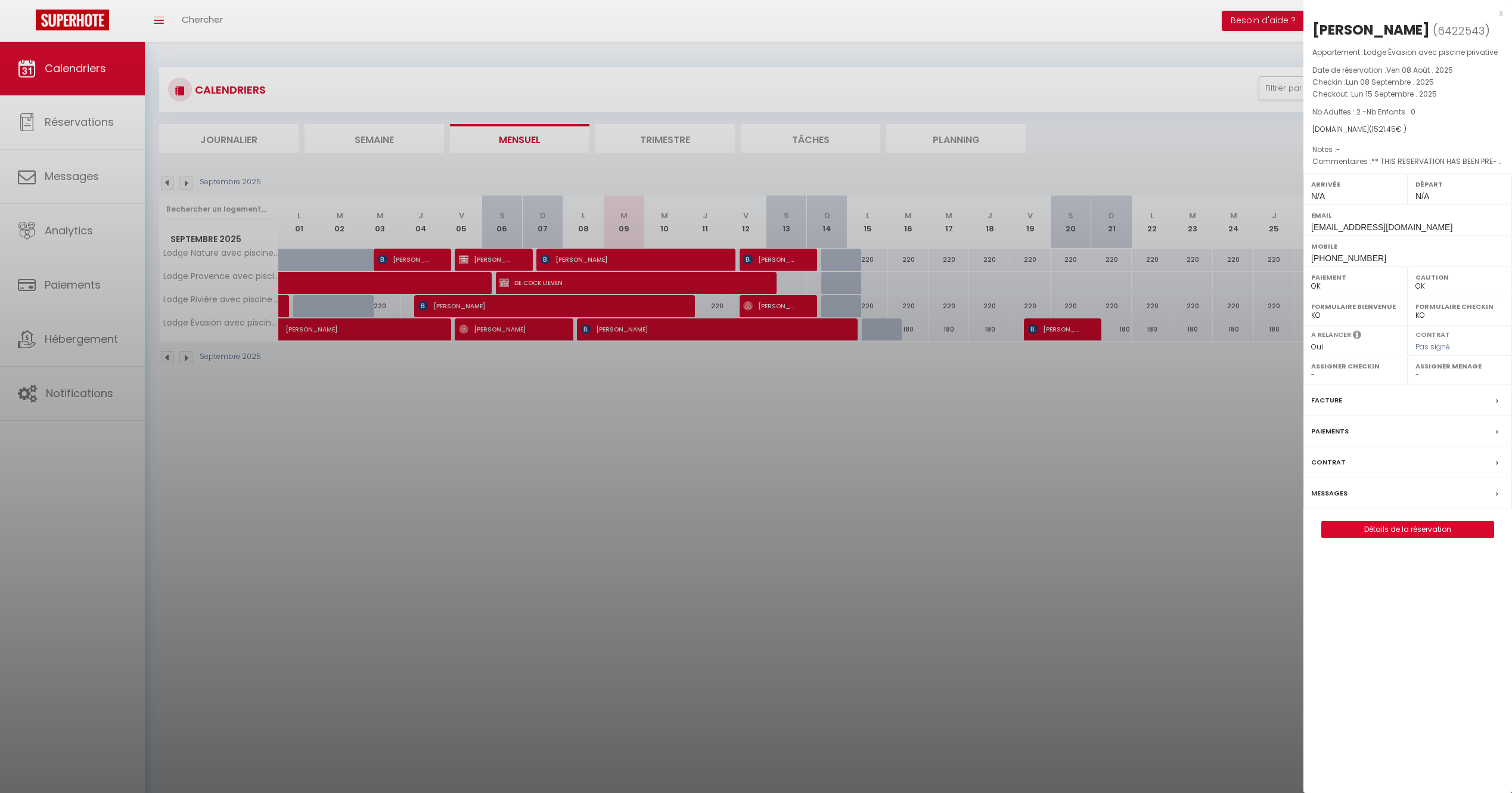
click at [1341, 489] on label "Messages" at bounding box center [1329, 493] width 37 height 12
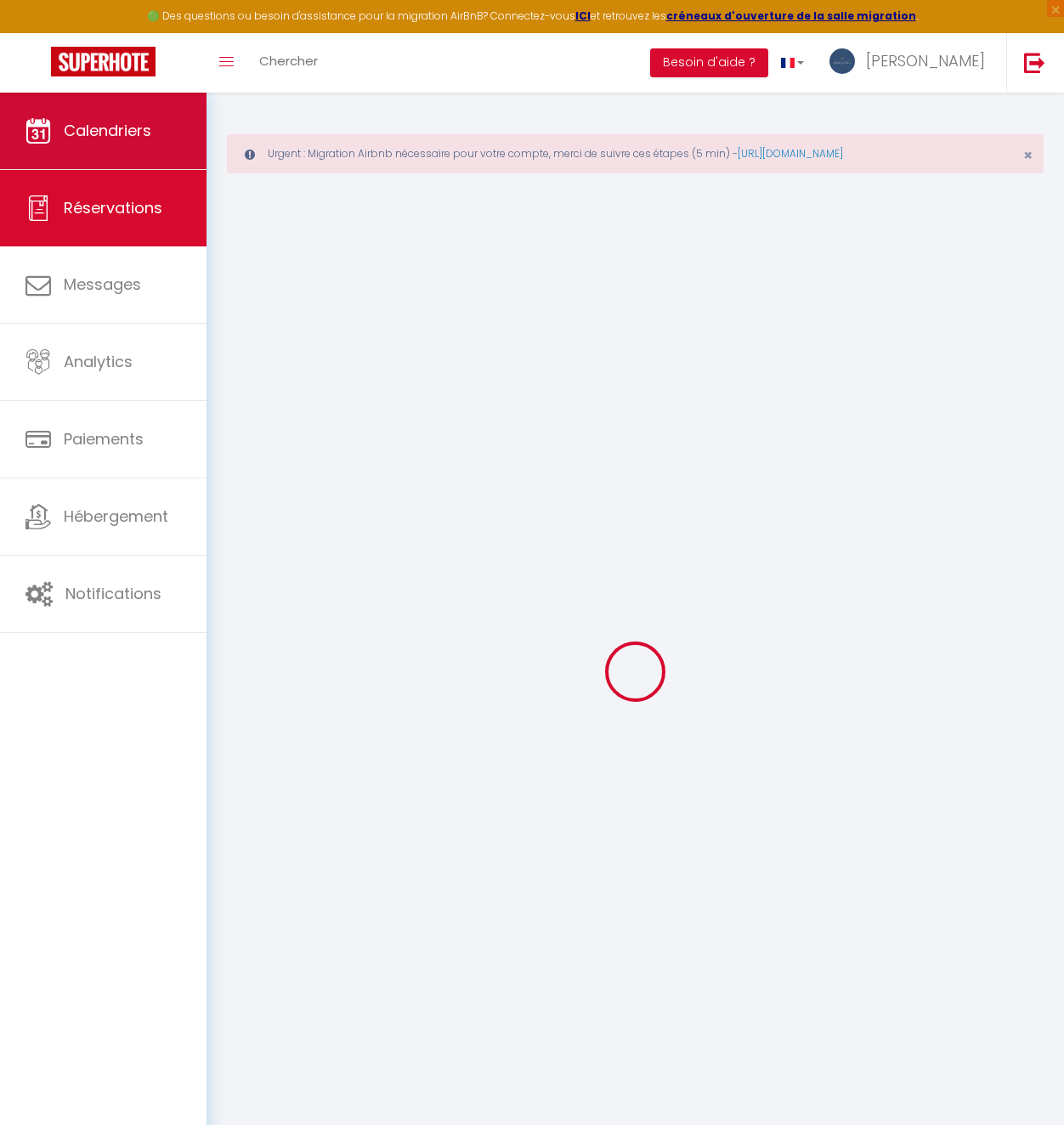
select select
checkbox input "false"
type textarea "** THIS RESERVATION HAS BEEN PRE-PAID ** You have a booker that would like free…"
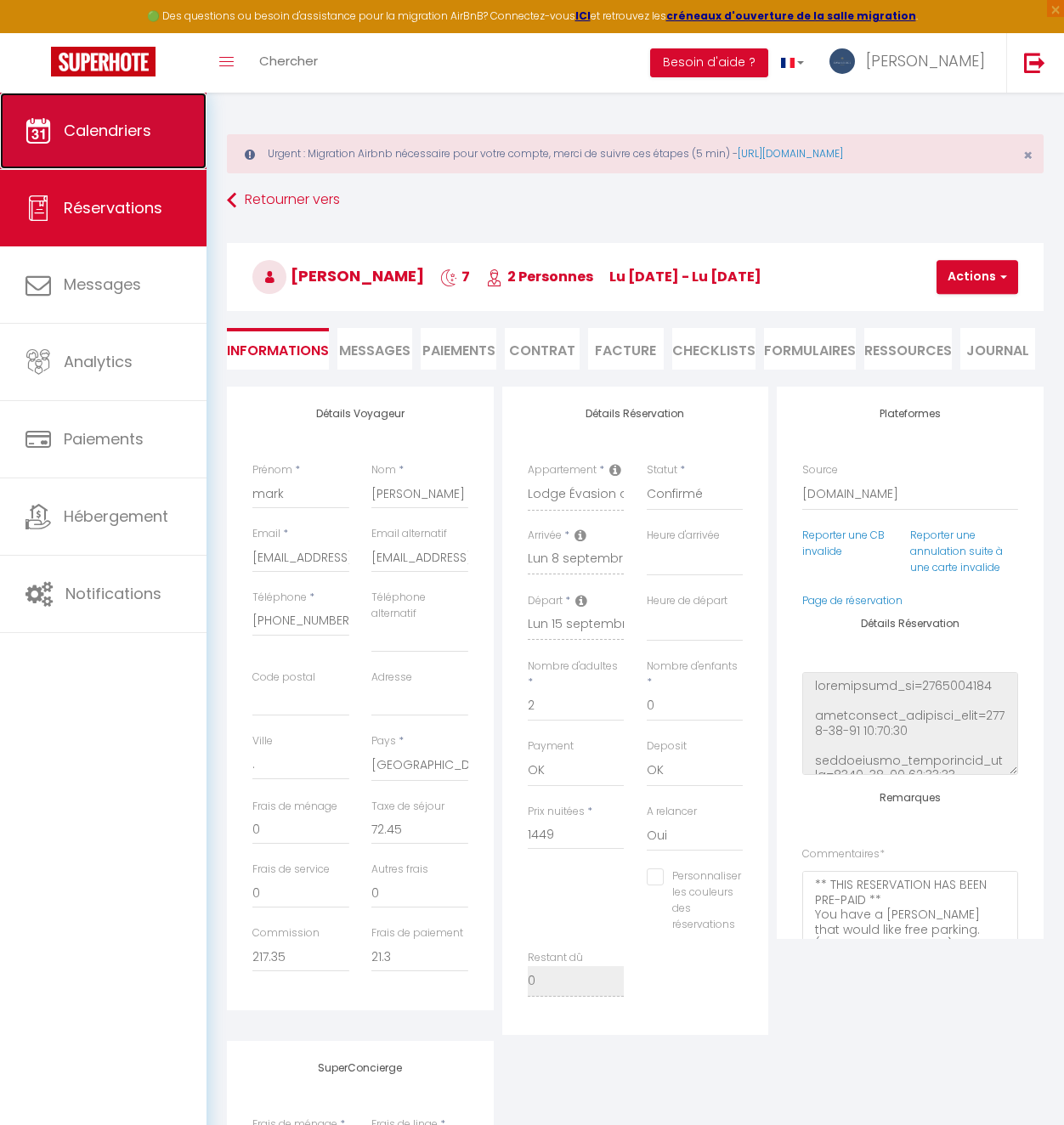
scroll to position [3675, 0]
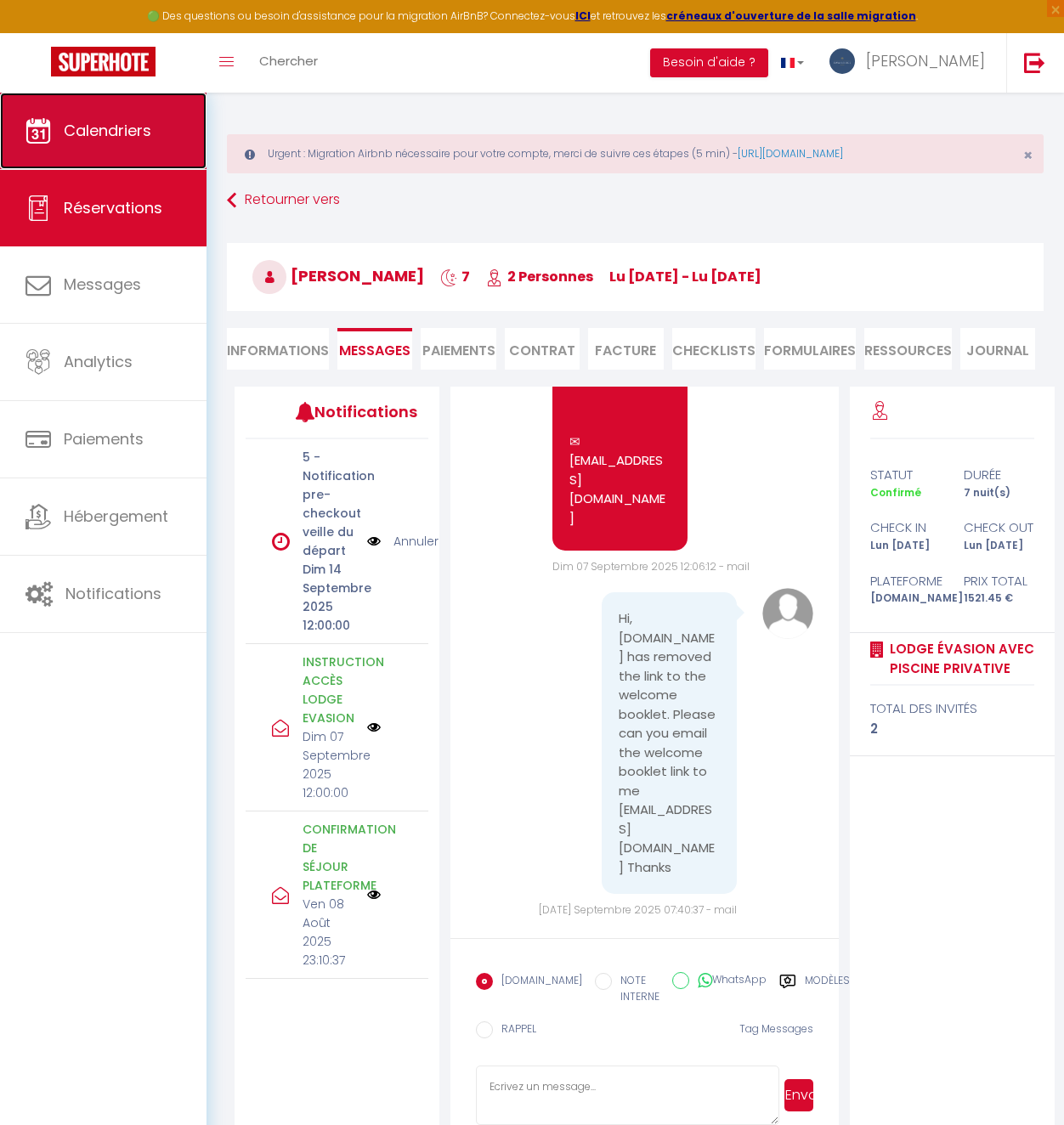
click at [98, 150] on link "Calendriers" at bounding box center [103, 131] width 206 height 77
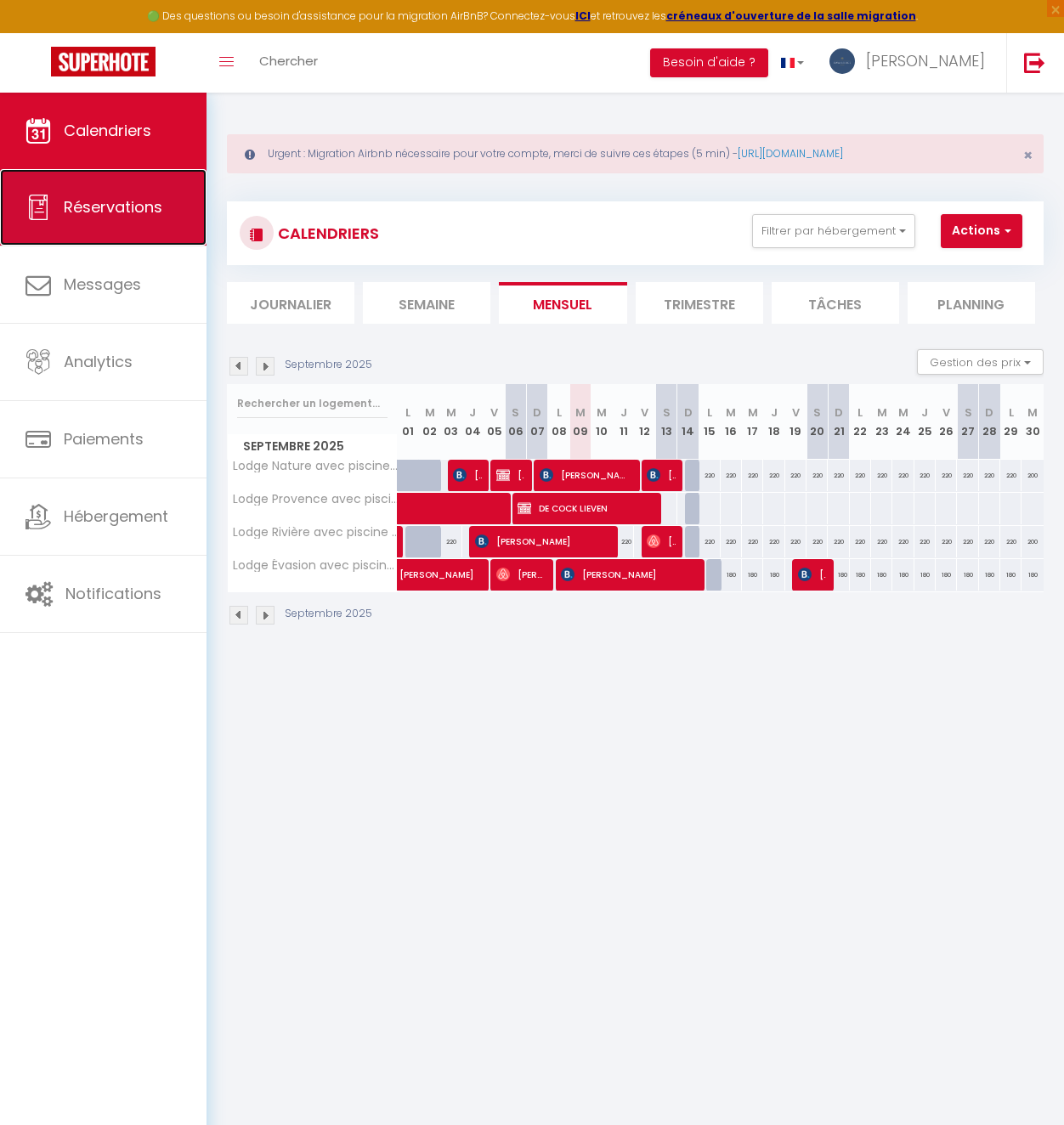
click at [95, 201] on span "Réservations" at bounding box center [113, 206] width 99 height 21
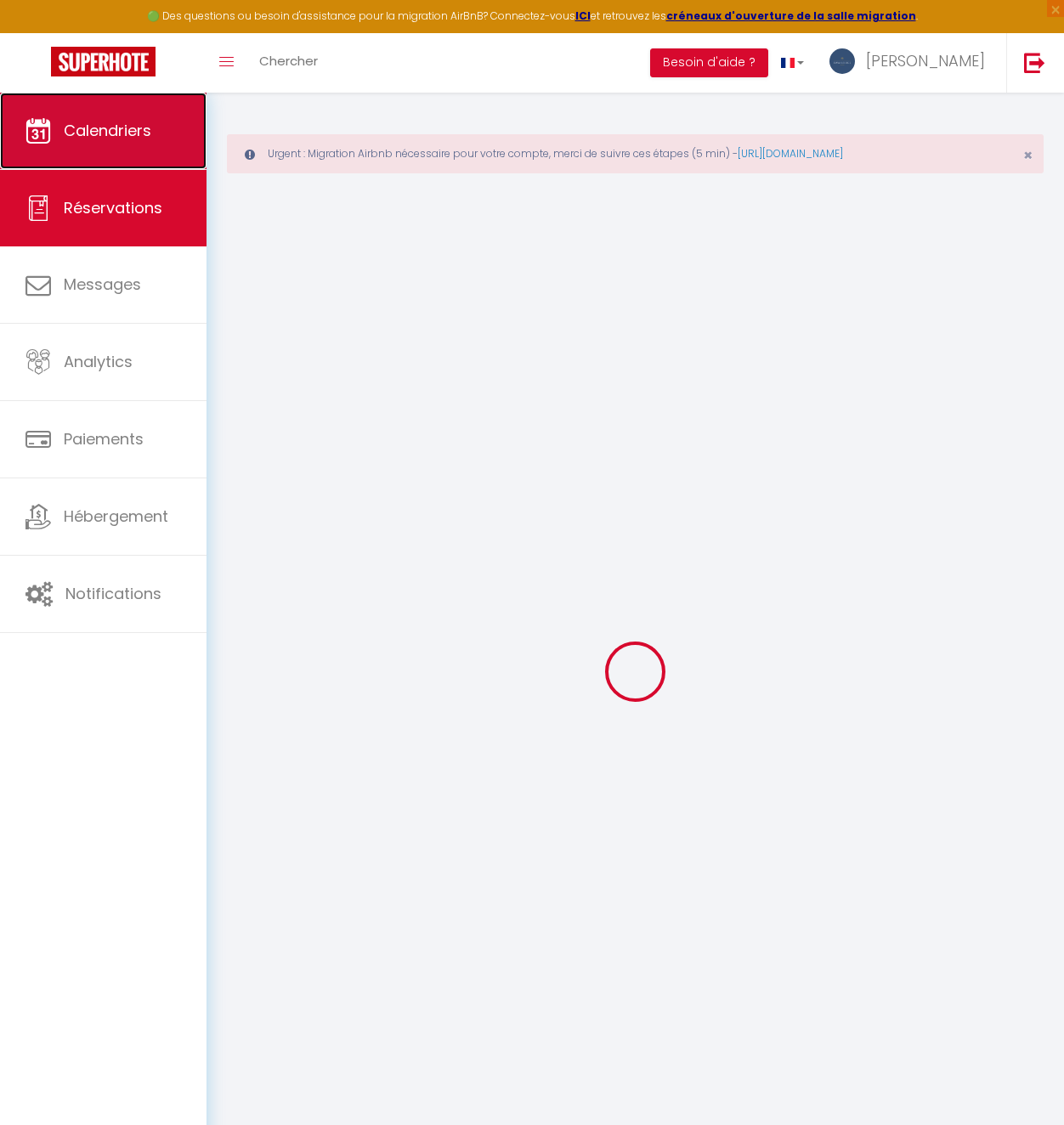
click at [103, 108] on link "Calendriers" at bounding box center [103, 131] width 206 height 77
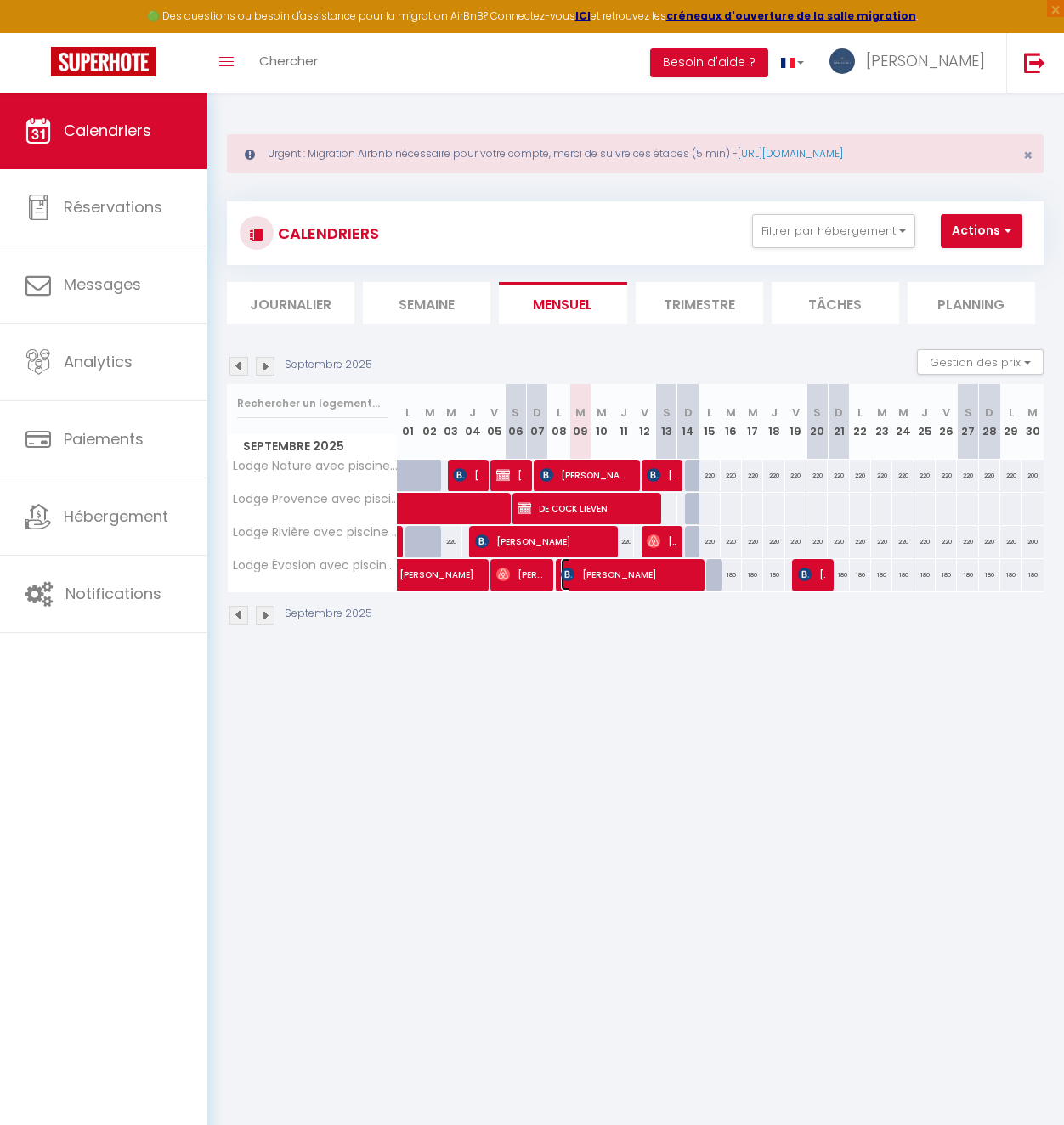
click at [584, 581] on span "[PERSON_NAME]" at bounding box center [628, 574] width 134 height 33
select select "OK"
select select "0"
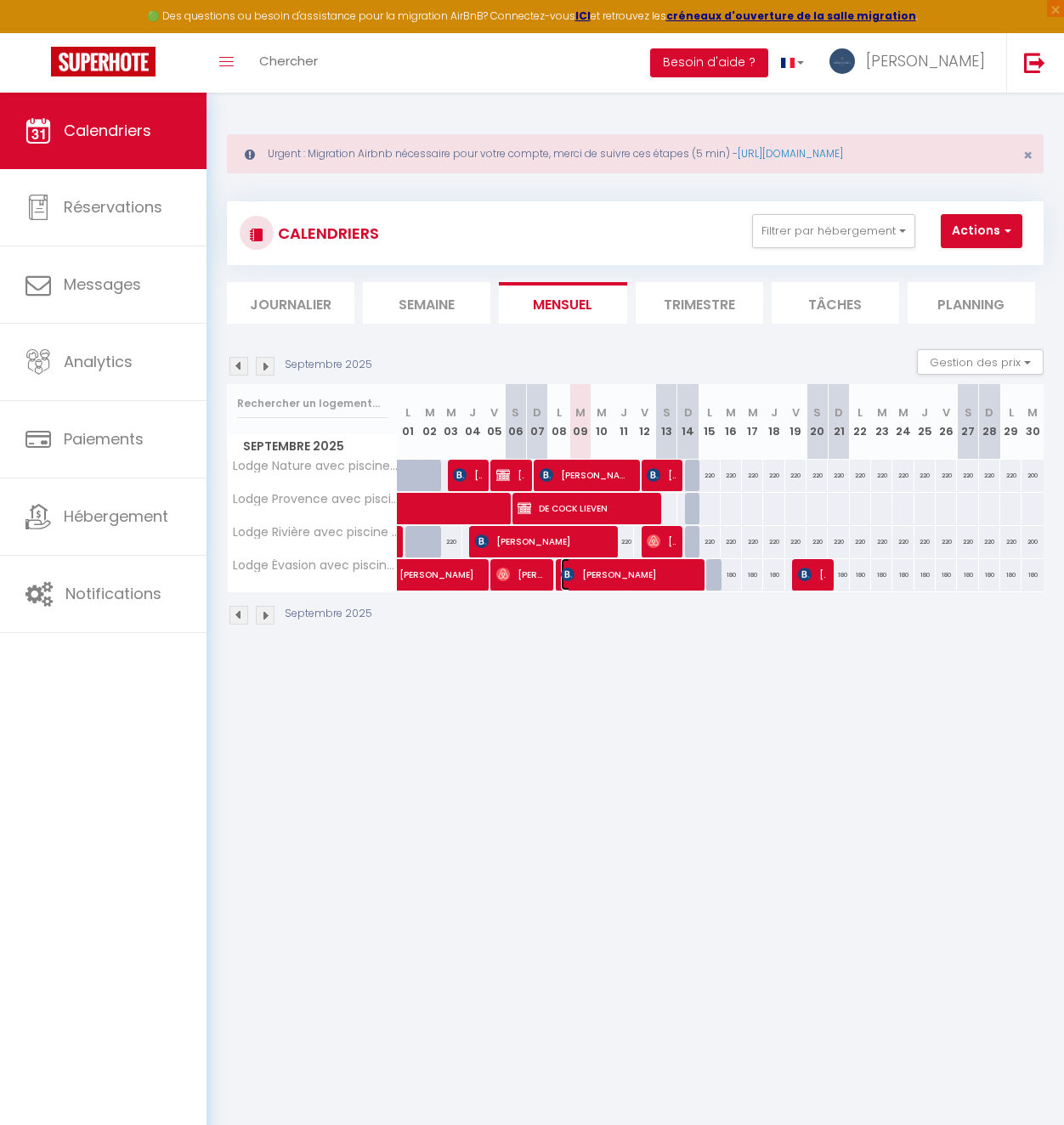
select select "1"
select select
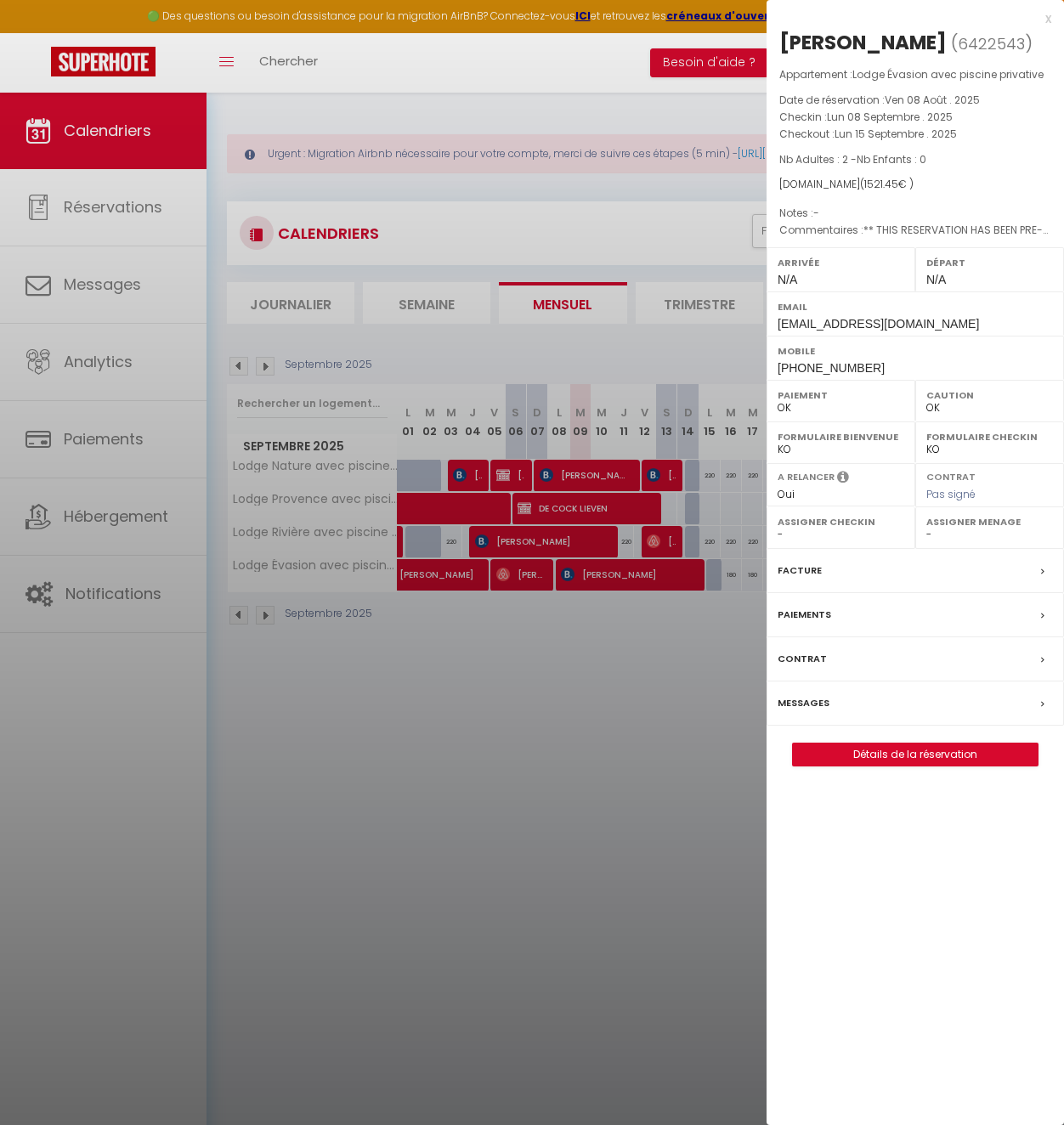
click at [810, 712] on div "Messages" at bounding box center [915, 703] width 297 height 44
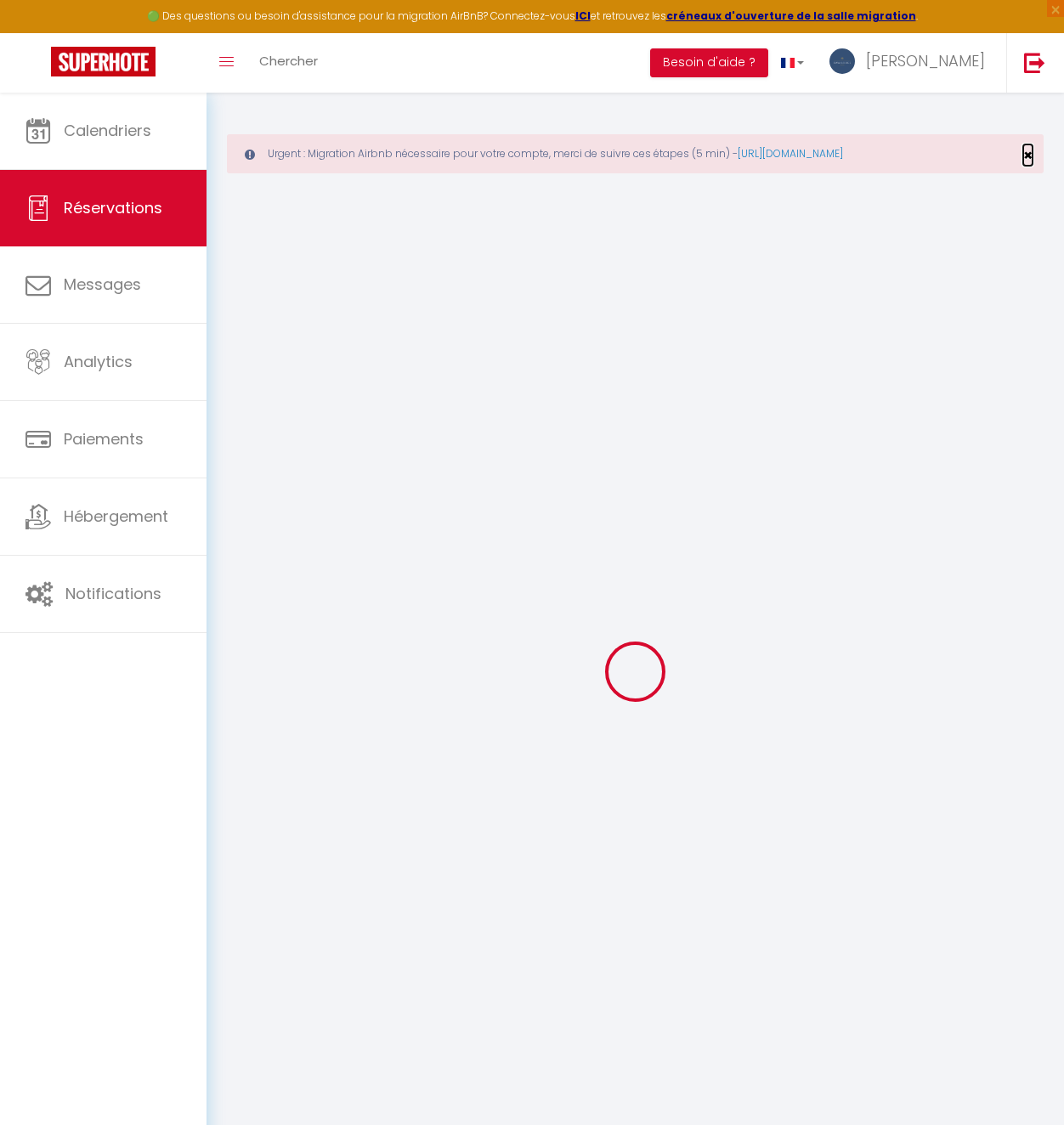
click at [1023, 162] on span "×" at bounding box center [1028, 155] width 10 height 21
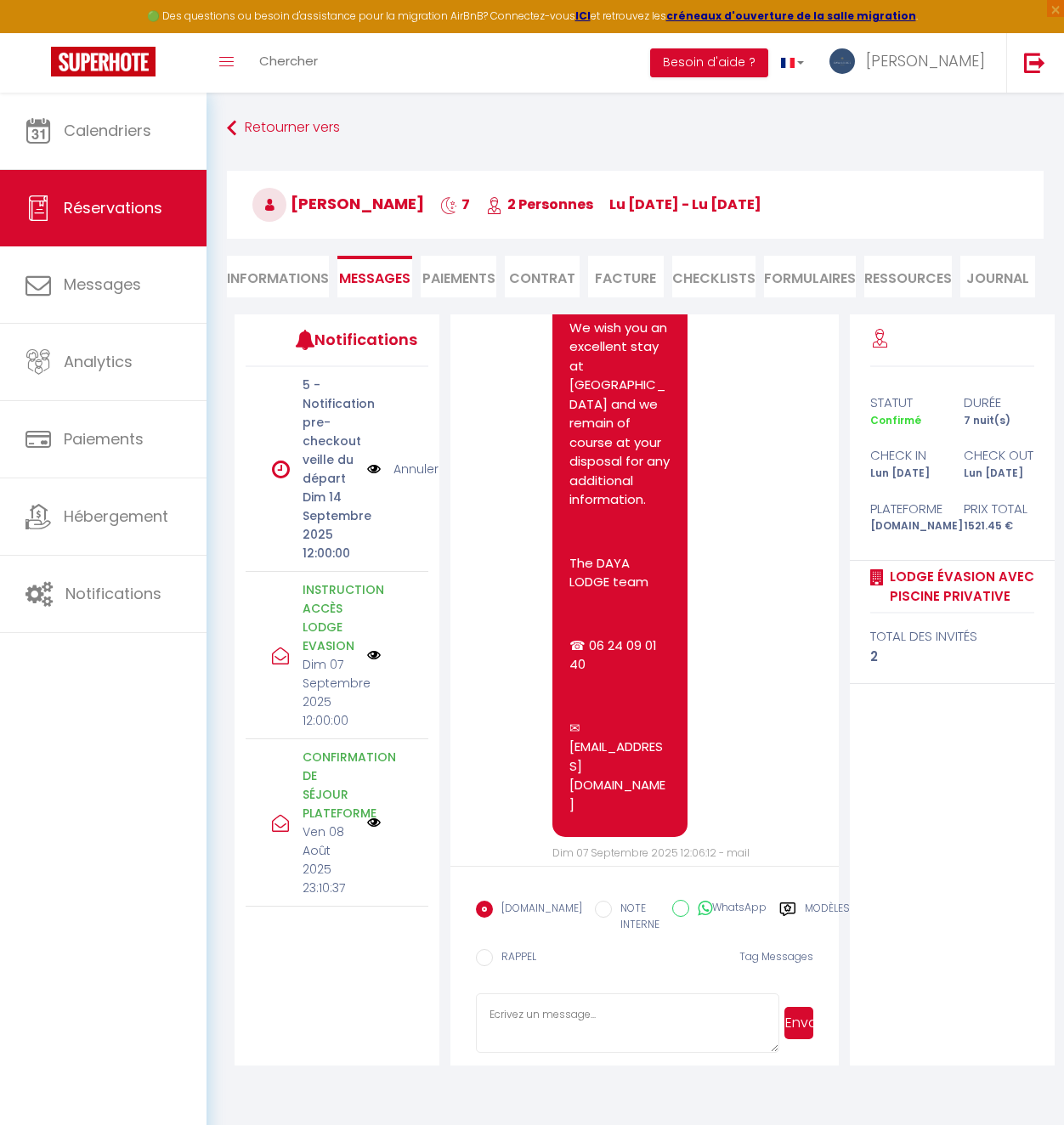
scroll to position [3251, 0]
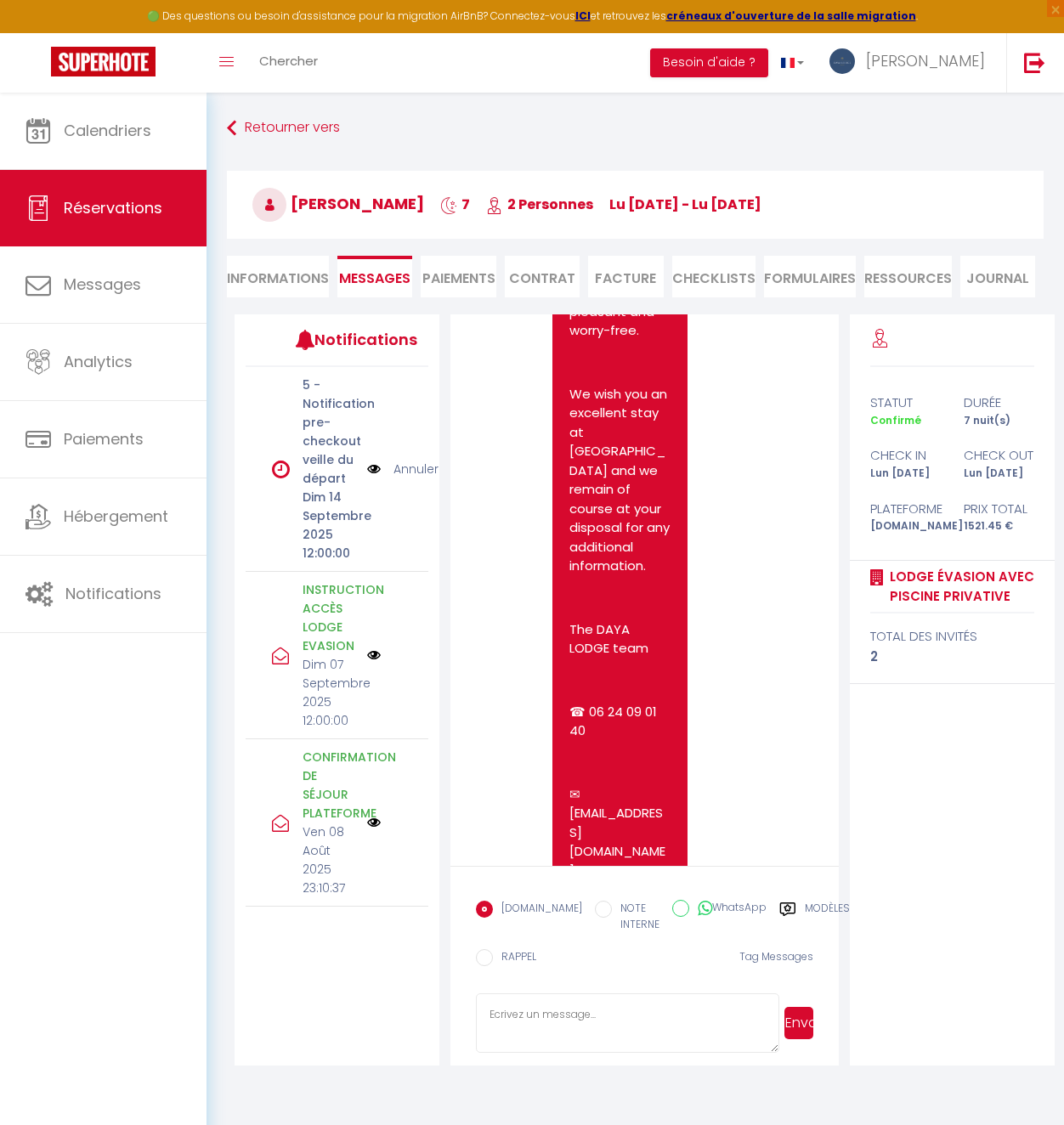
click at [259, 278] on li "Informations" at bounding box center [278, 276] width 102 height 41
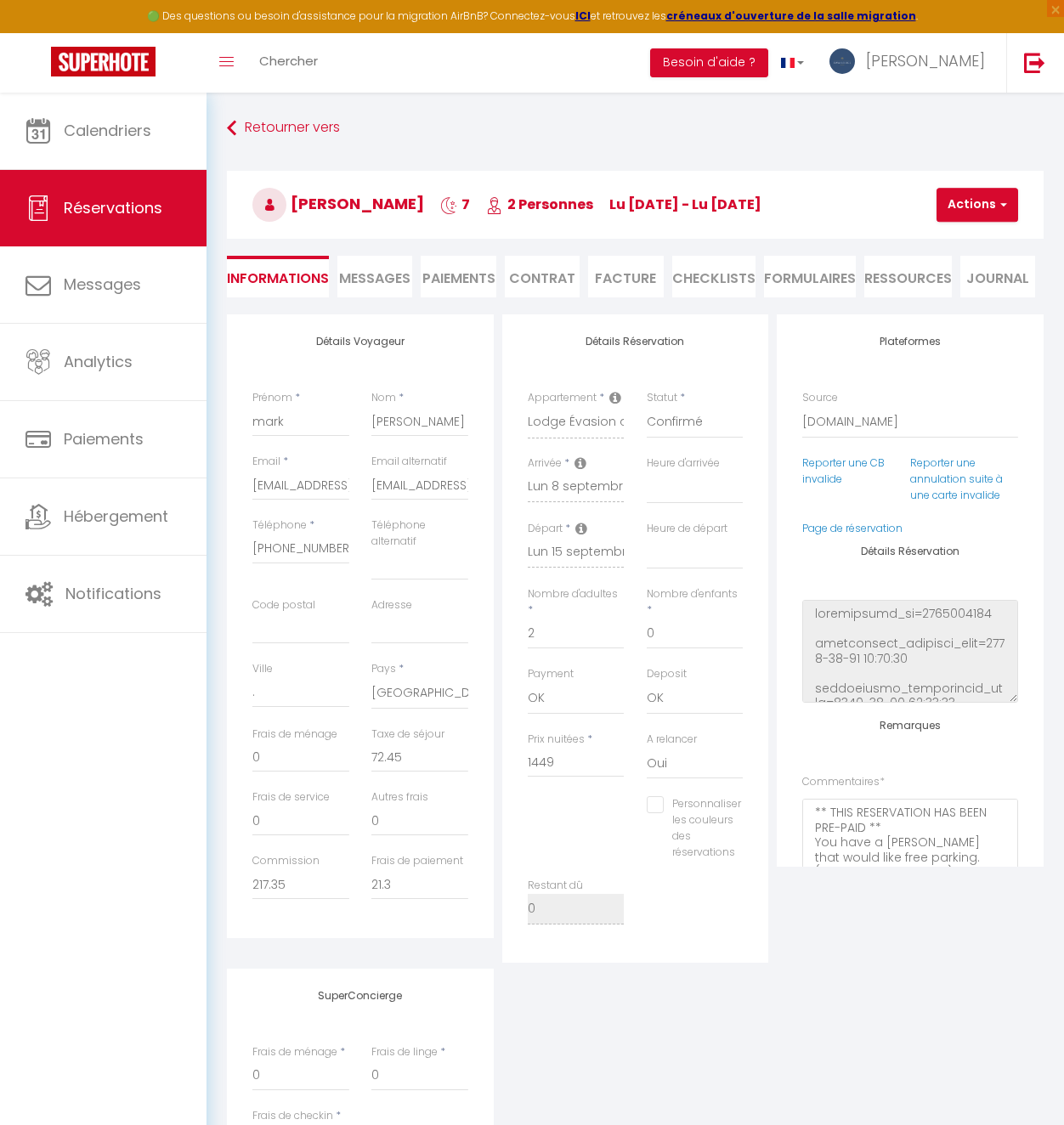
select select
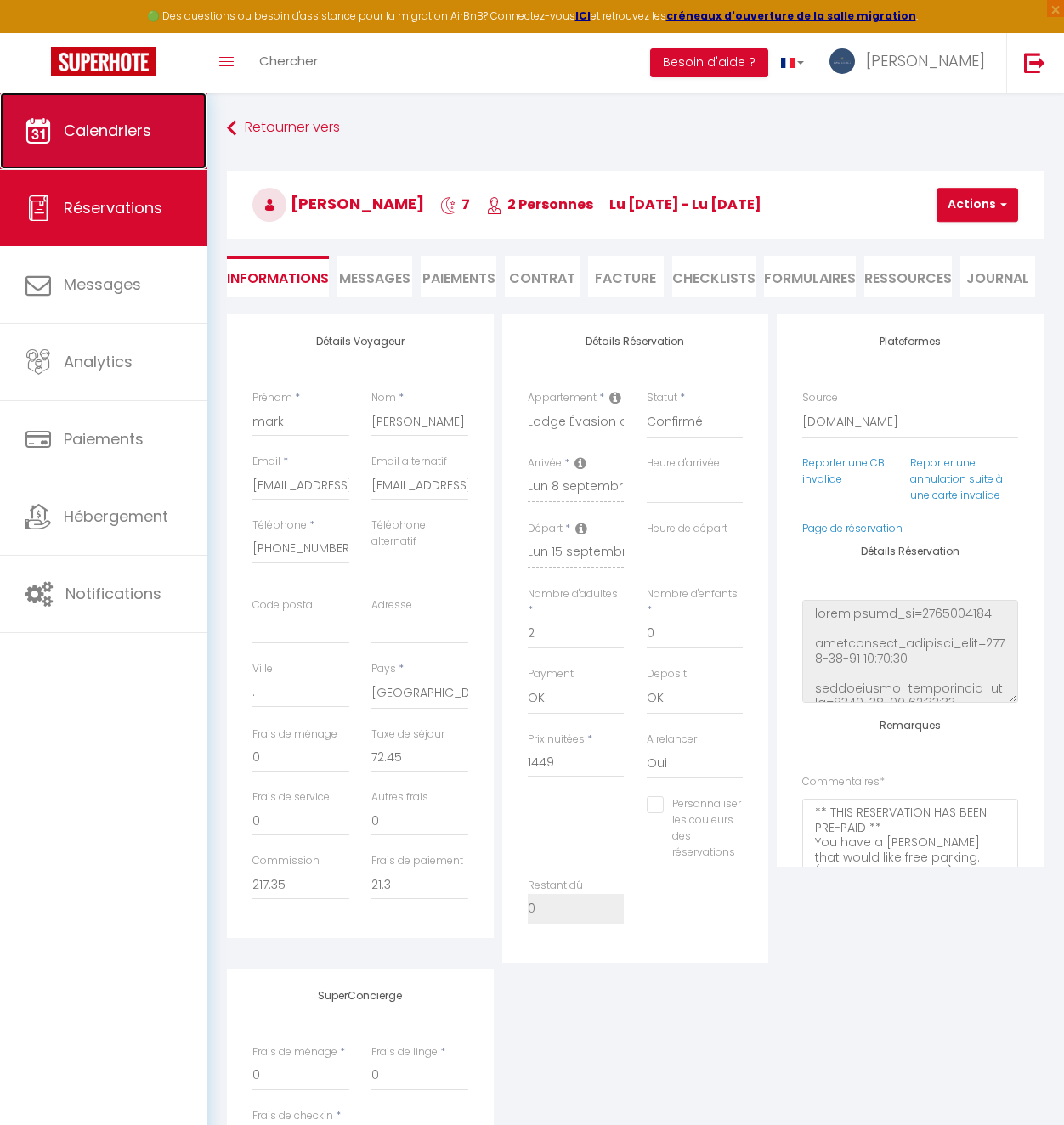
click at [117, 137] on span "Calendriers" at bounding box center [107, 131] width 87 height 21
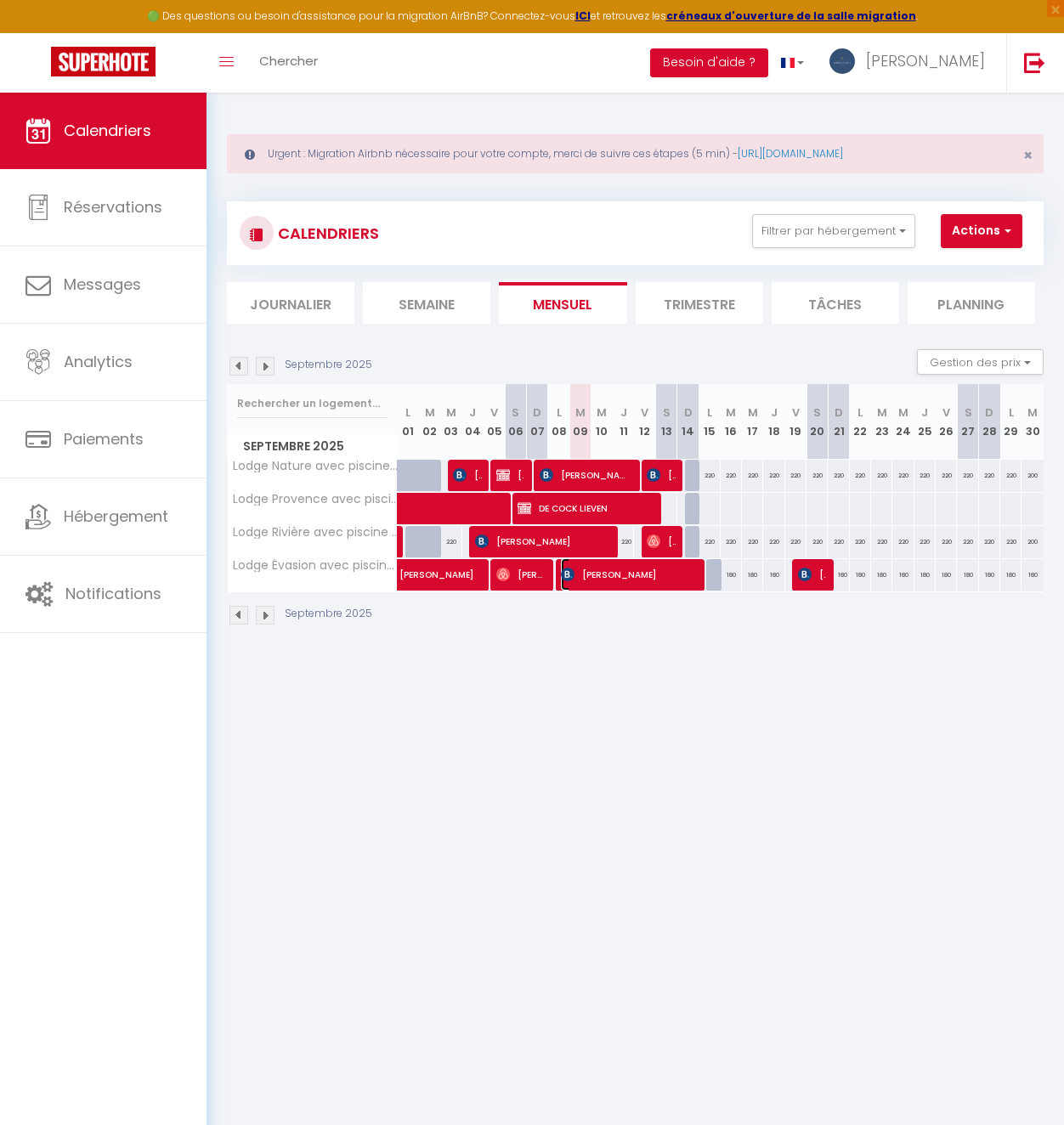
click at [621, 583] on span "[PERSON_NAME]" at bounding box center [628, 574] width 134 height 33
select select "OK"
select select "0"
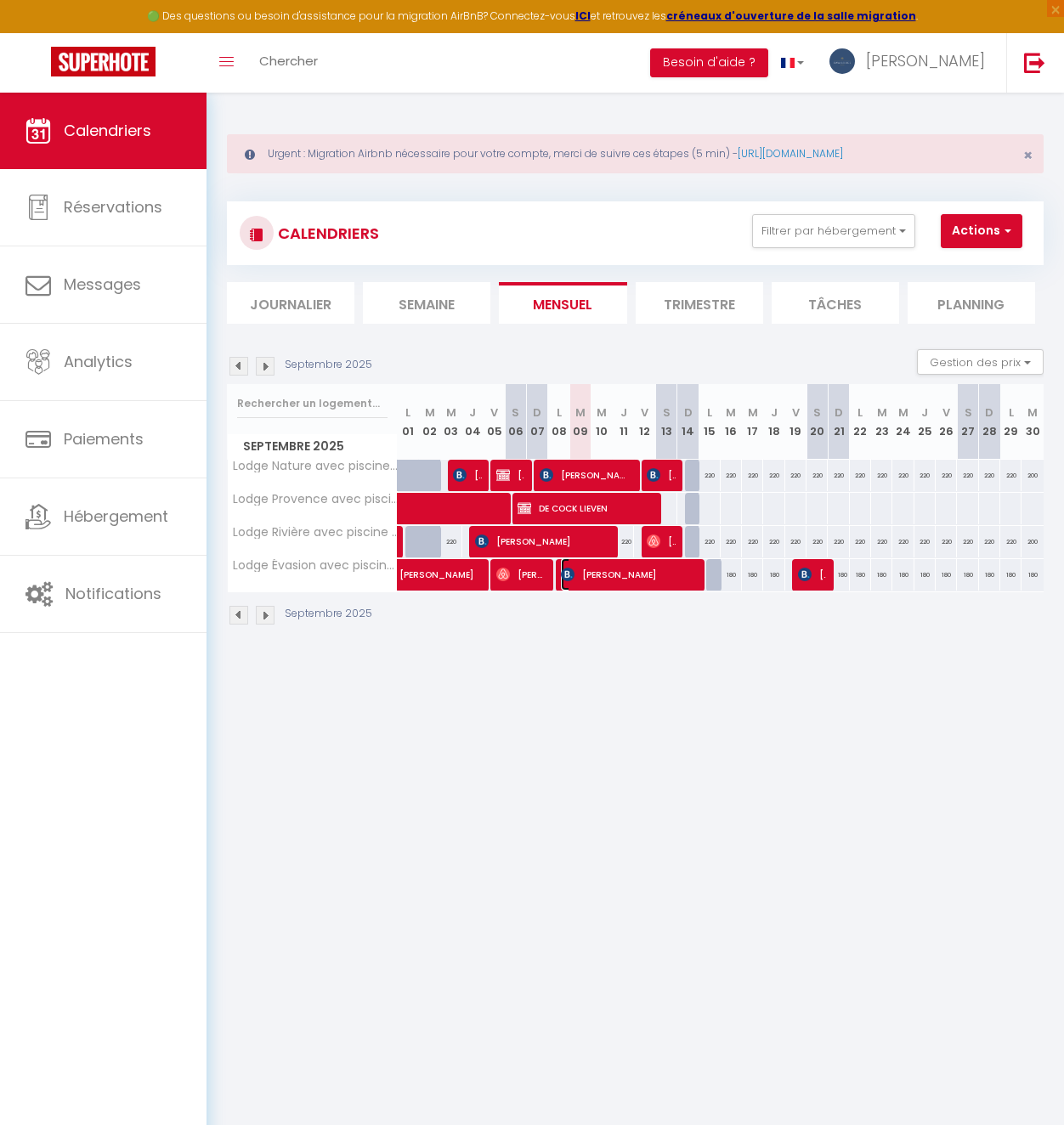
select select "1"
select select
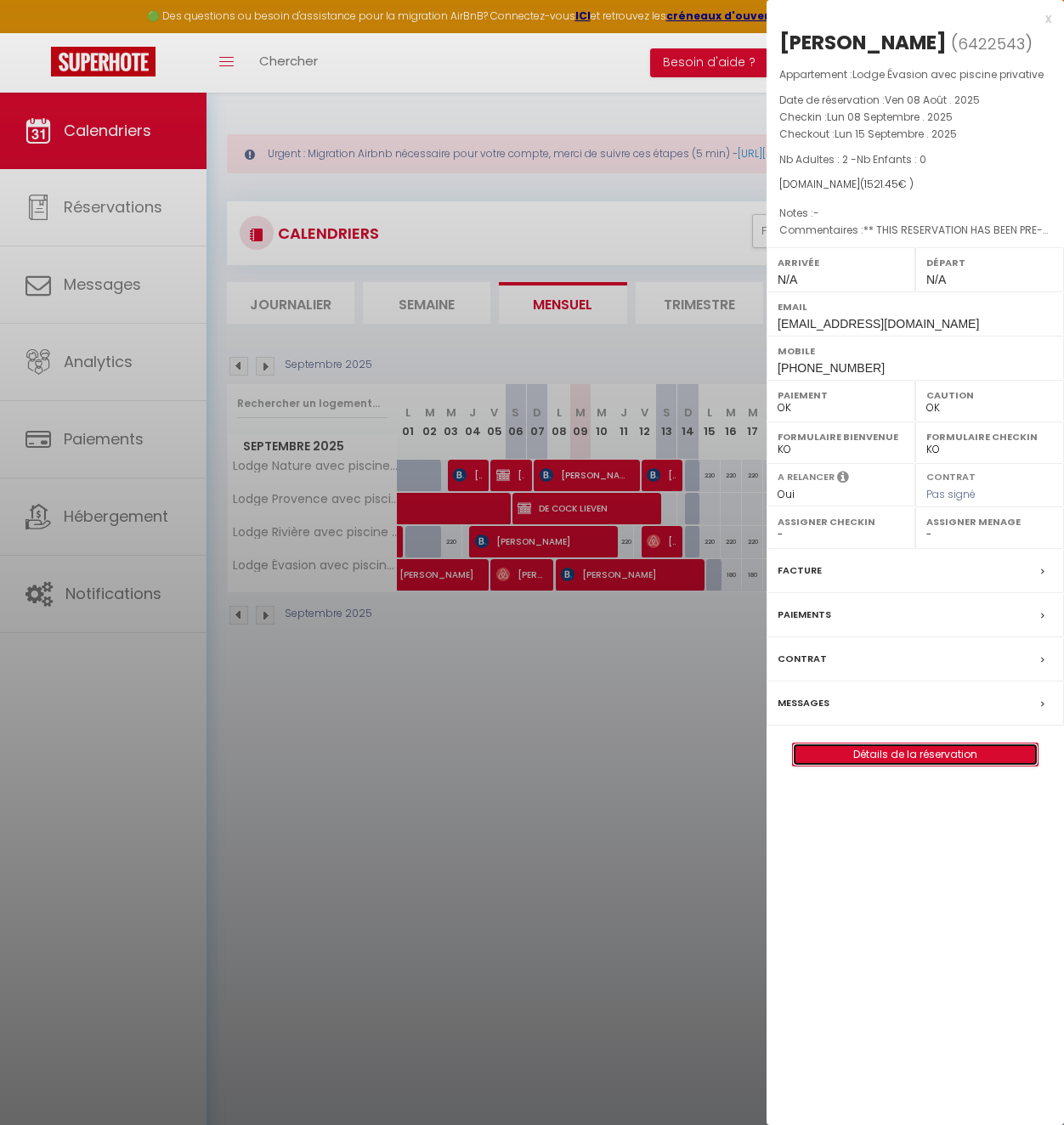
click at [915, 750] on link "Détails de la réservation" at bounding box center [915, 754] width 244 height 22
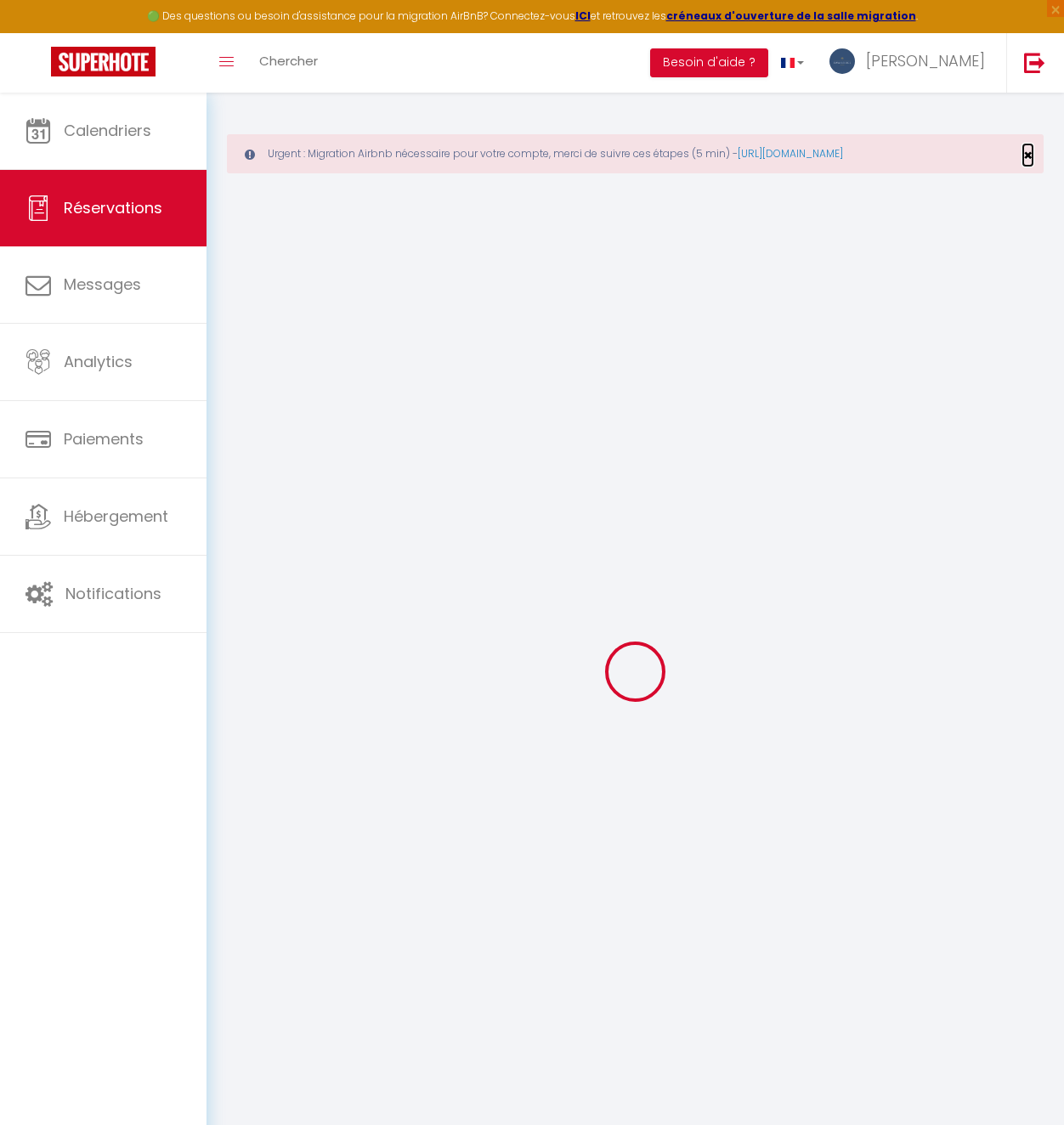
type input "mark"
type input "[PERSON_NAME]"
type input "[EMAIL_ADDRESS][DOMAIN_NAME]"
type input "[PHONE_NUMBER]"
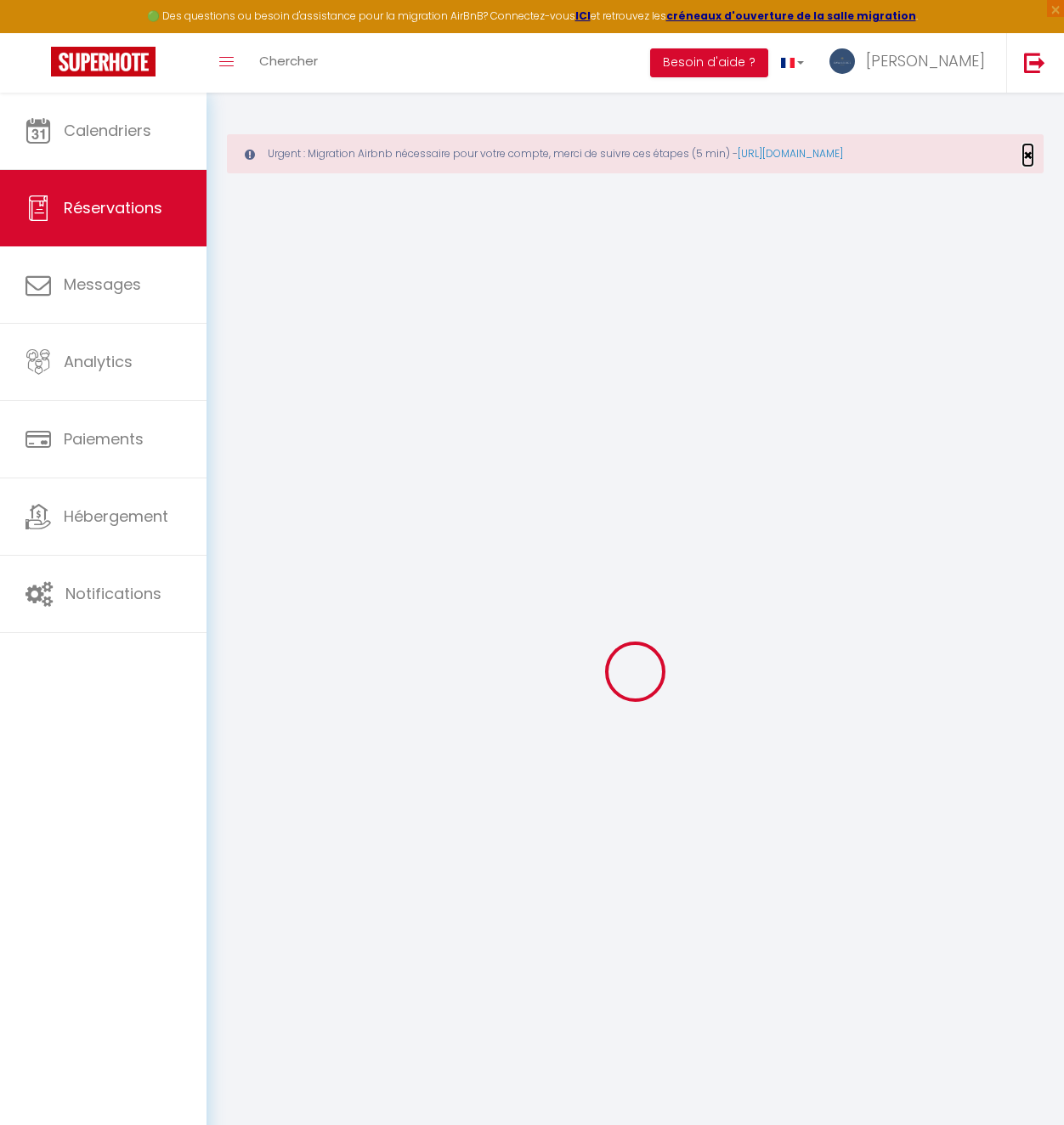
type input "."
select select "GB"
type input "217.35"
type input "21.3"
select select "39330"
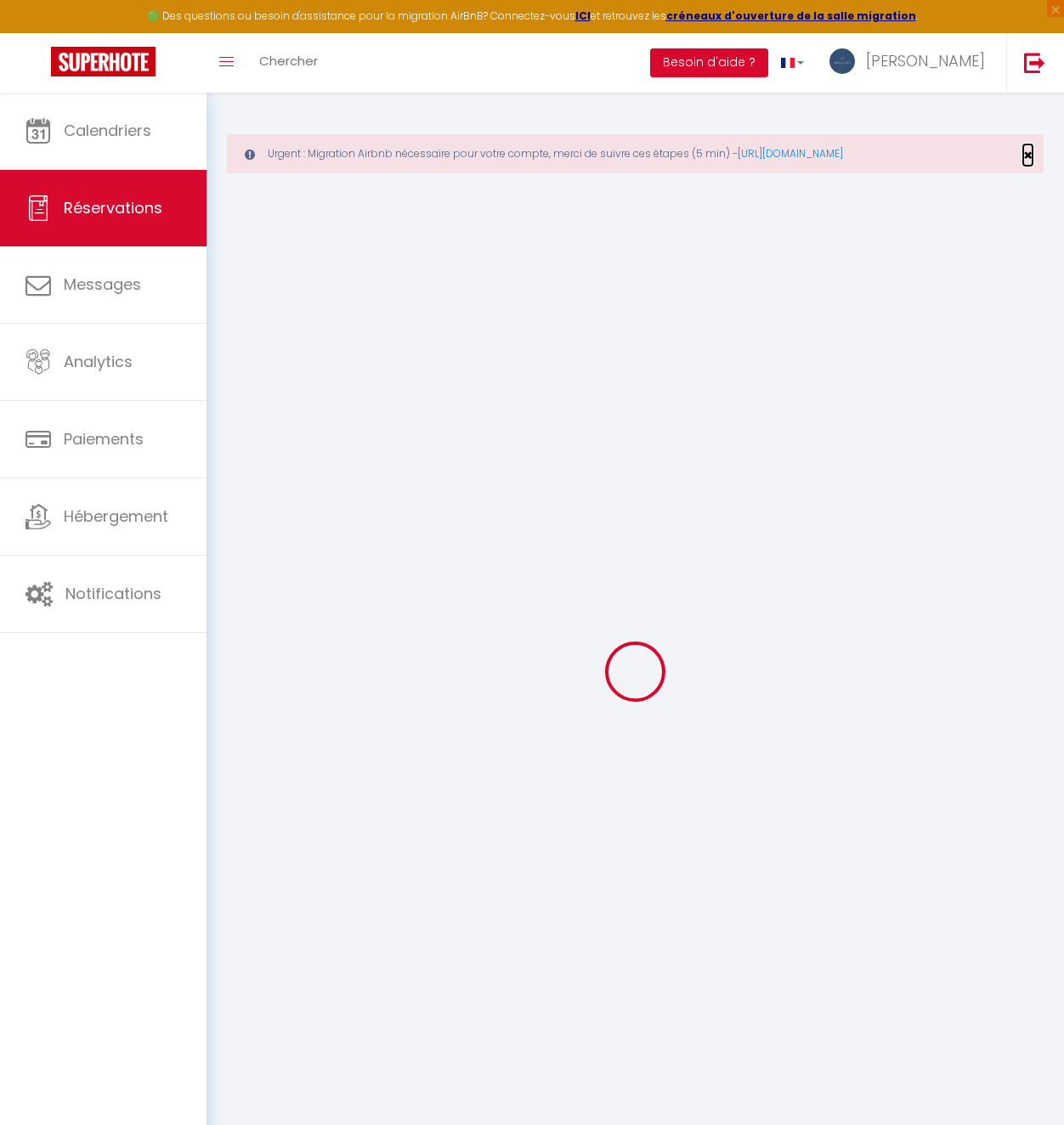
select select "1"
select select
type input "2"
select select "12"
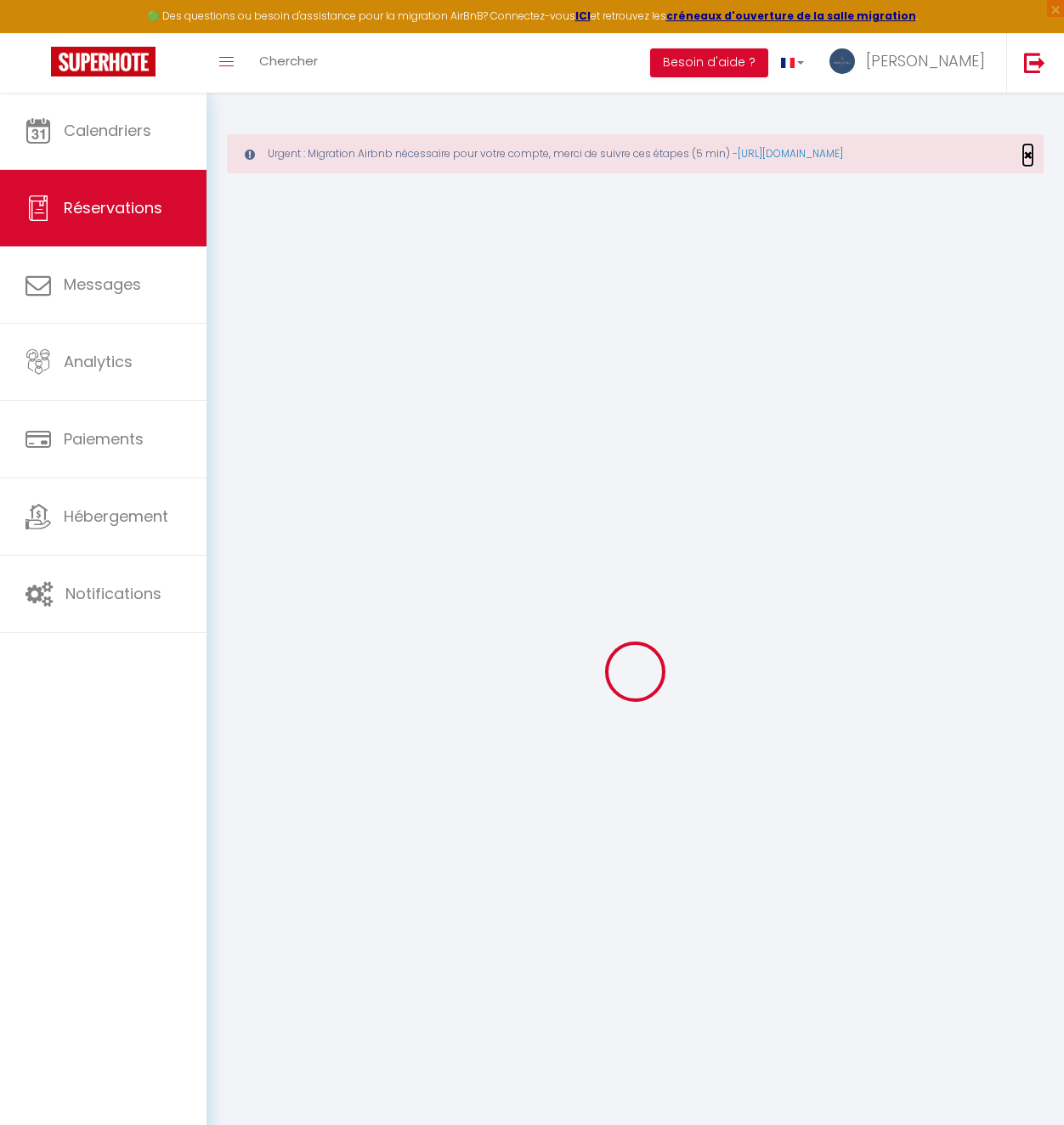
select select
type input "1449"
checkbox input "false"
type input "0"
select select "2"
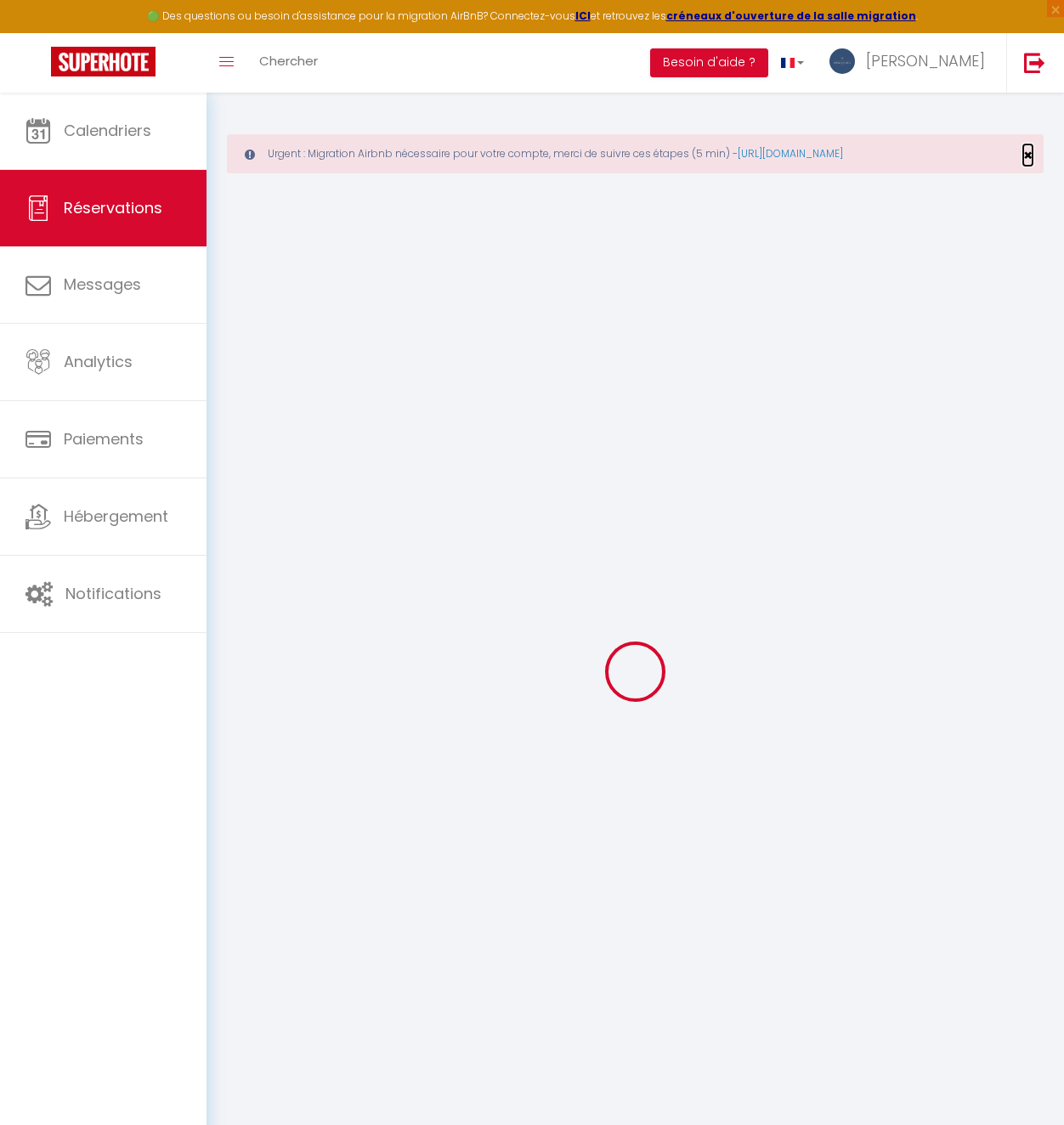
type input "0"
click at [1023, 154] on span "×" at bounding box center [1028, 155] width 10 height 21
select select
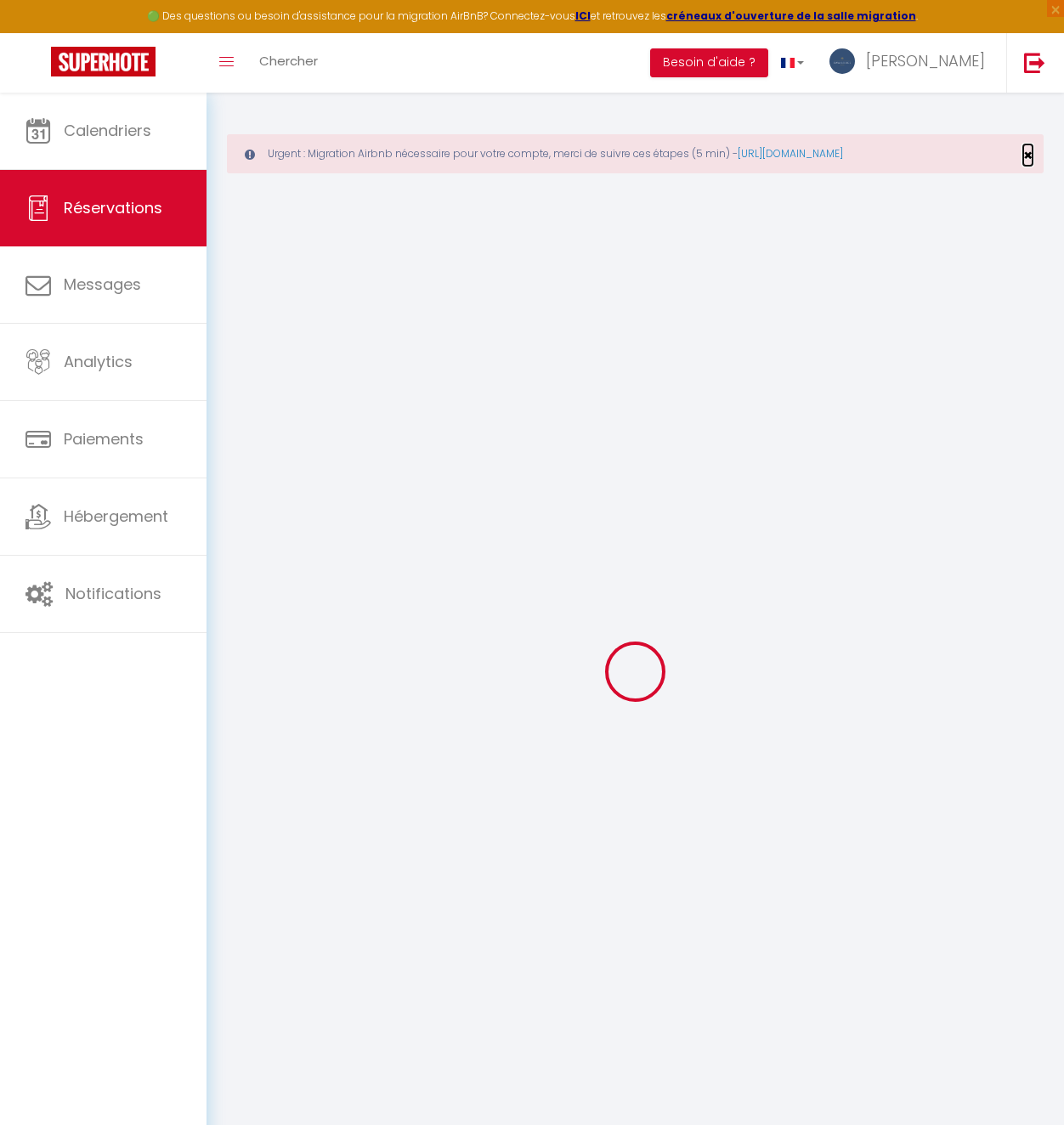
select select
select select "15"
checkbox input "false"
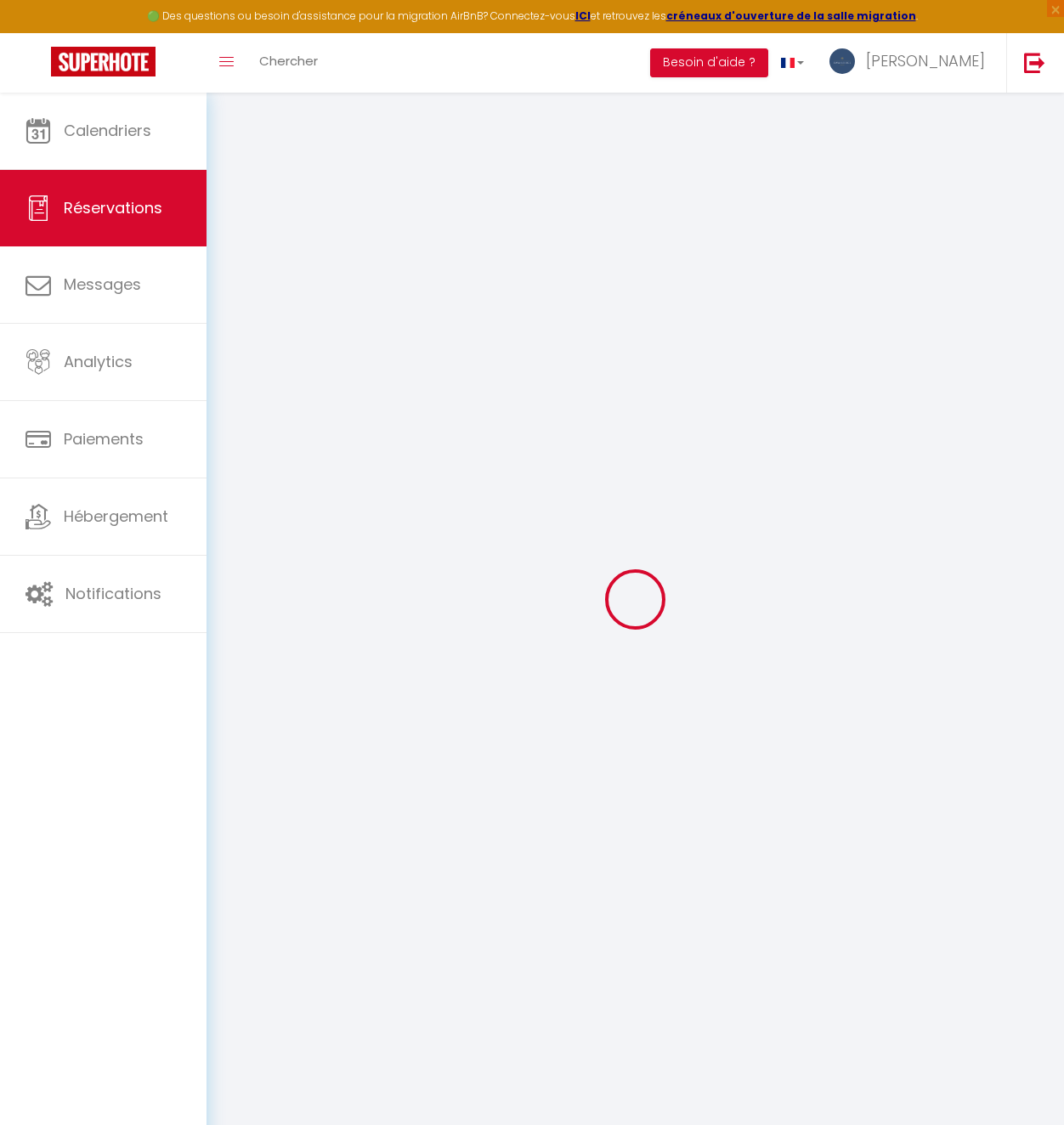
select select
checkbox input "false"
select select
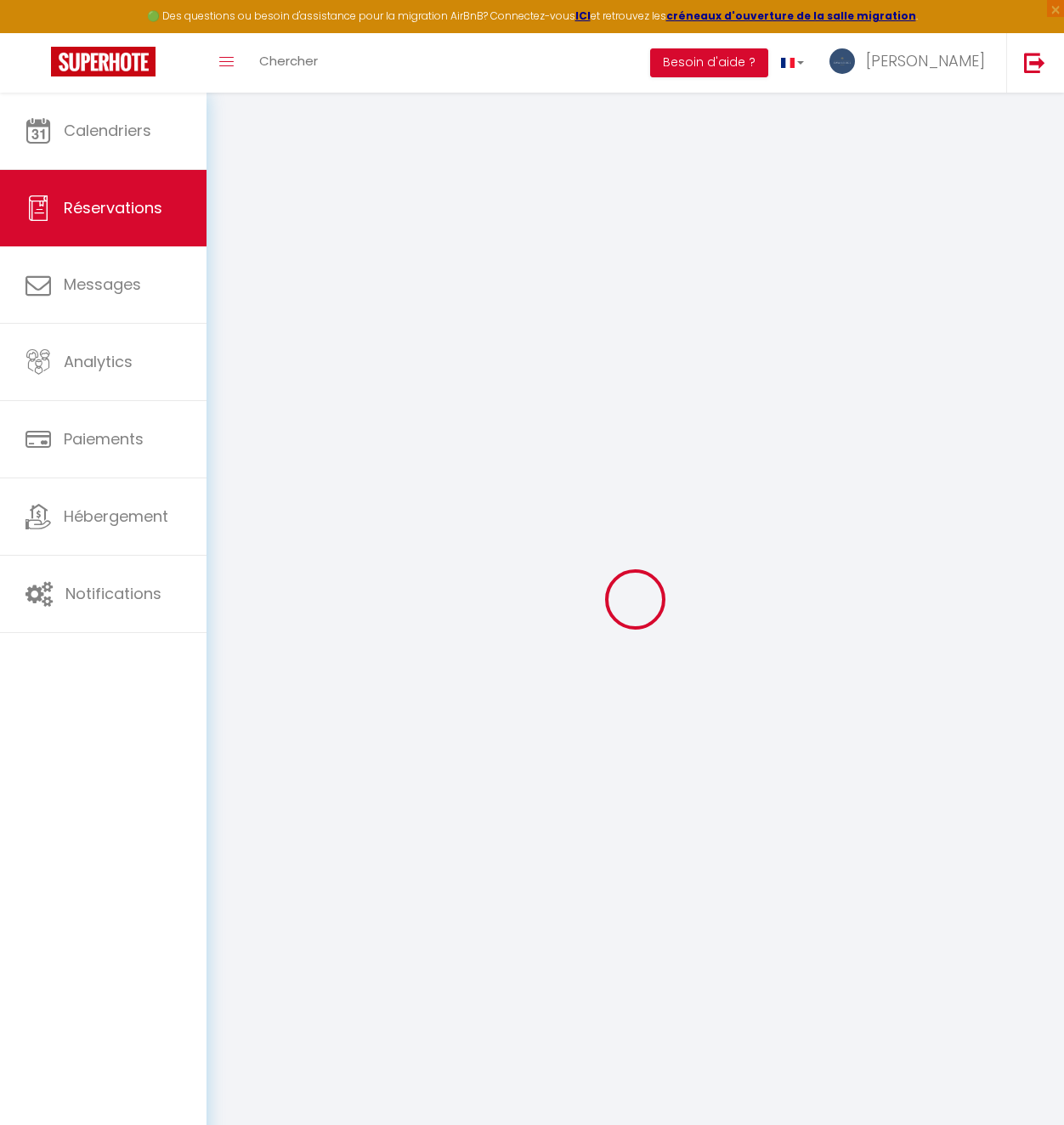
checkbox input "false"
select select
checkbox input "false"
type textarea "** THIS RESERVATION HAS BEEN PRE-PAID ** You have a booker that would like free…"
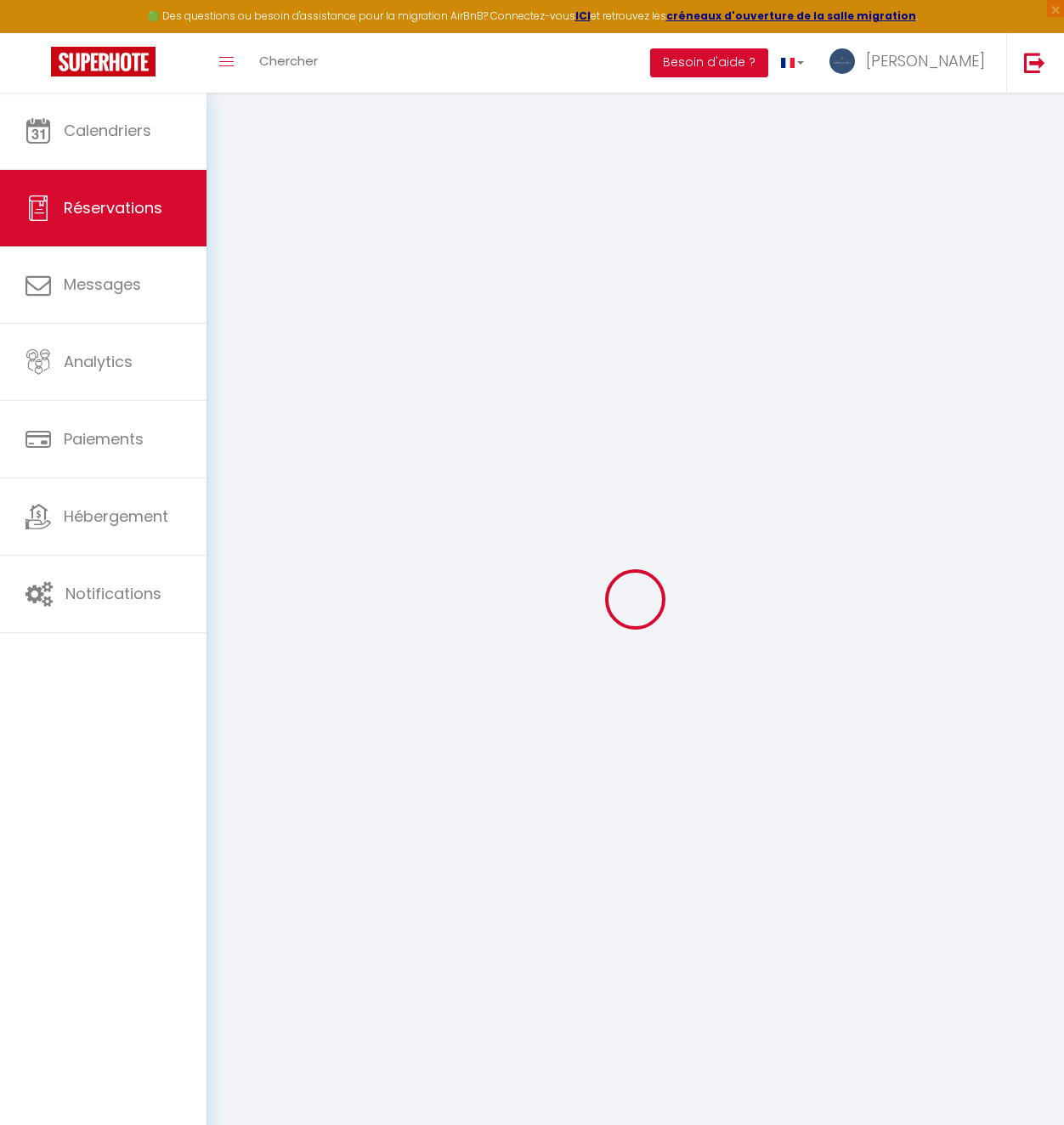
type input "72.45"
select select
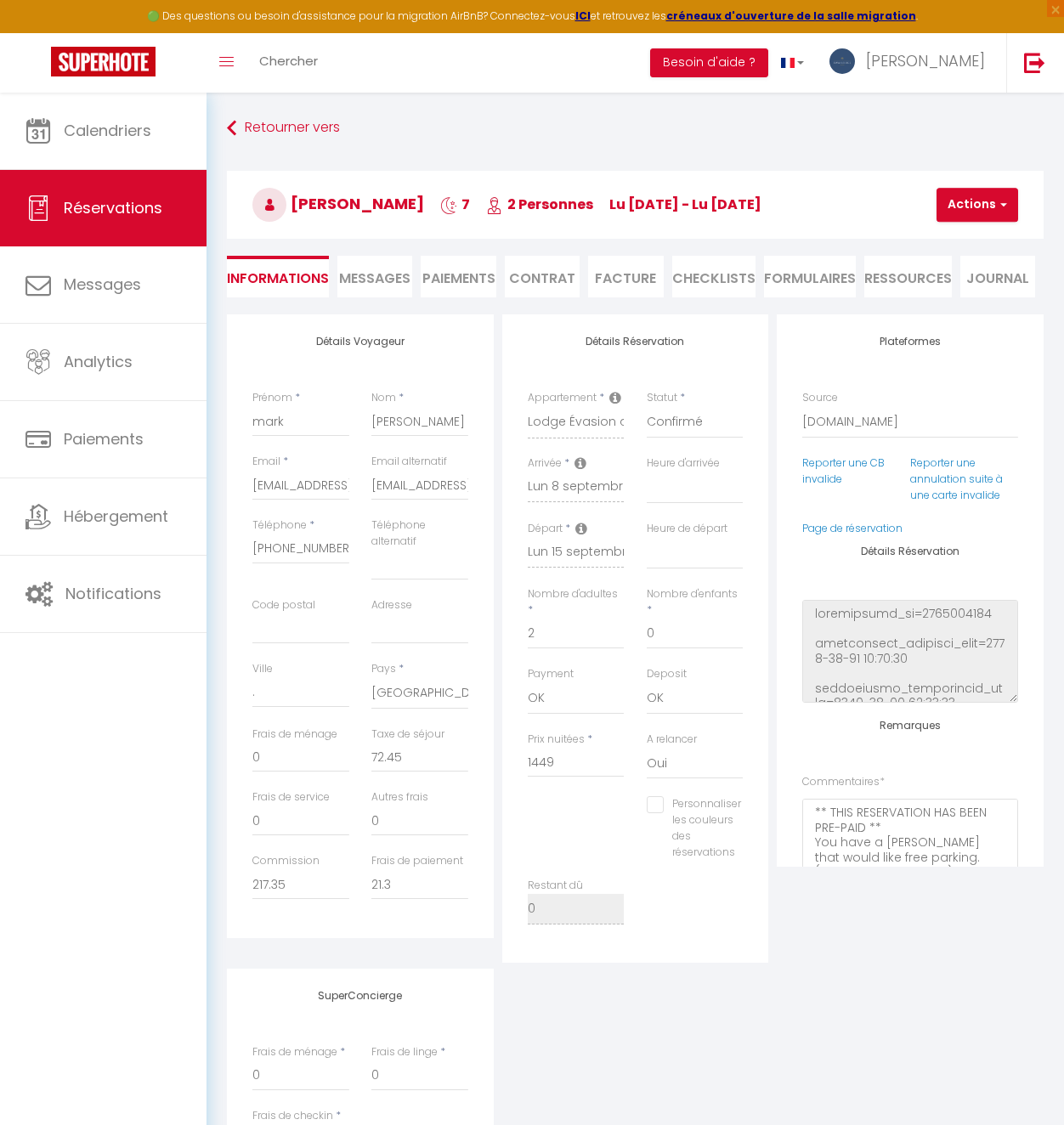
checkbox input "false"
select select
click at [325, 486] on input "[EMAIL_ADDRESS][DOMAIN_NAME]" at bounding box center [301, 485] width 97 height 31
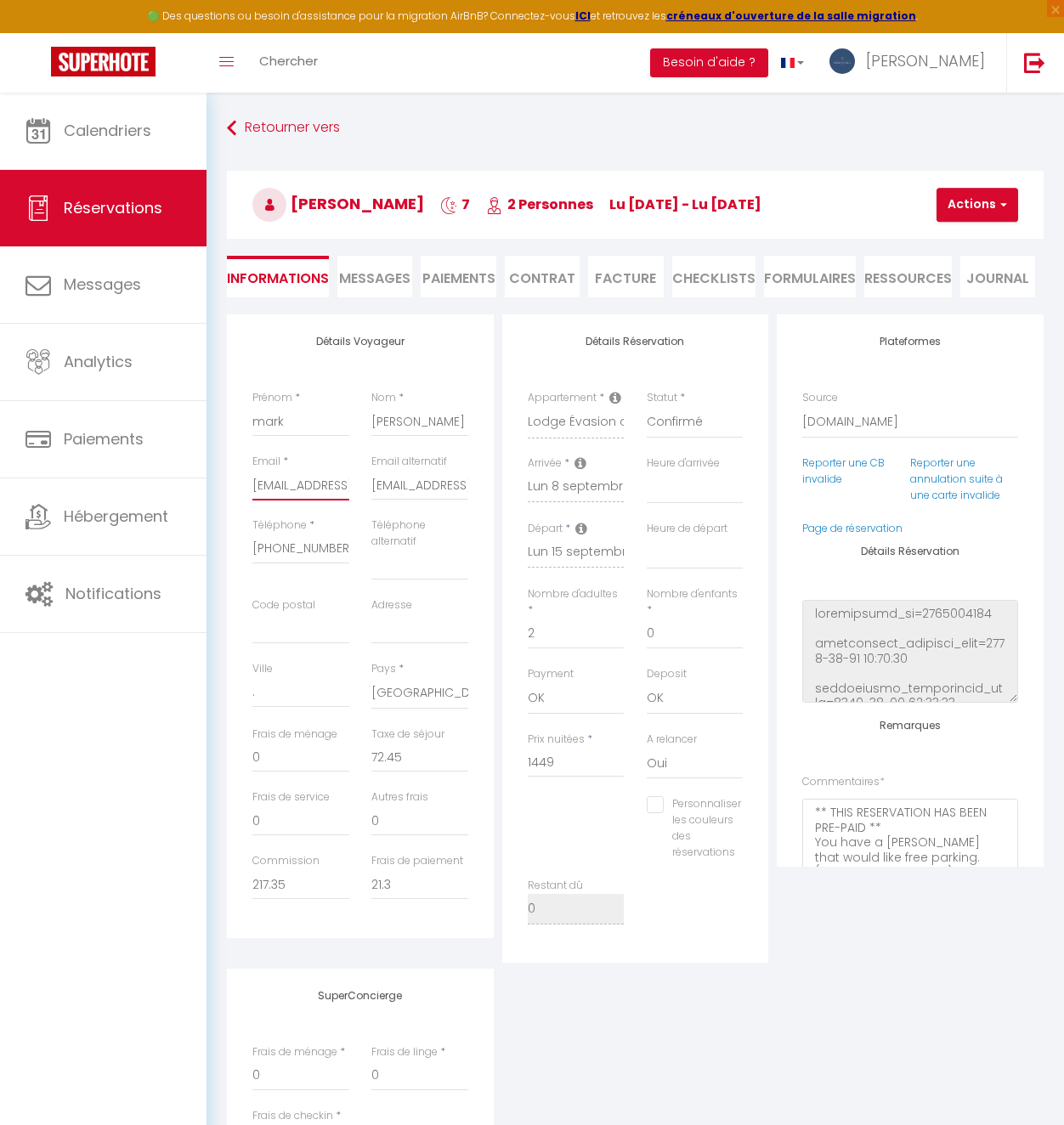
click at [325, 486] on input "[EMAIL_ADDRESS][DOMAIN_NAME]" at bounding box center [301, 485] width 97 height 31
